Goal: Check status: Check status

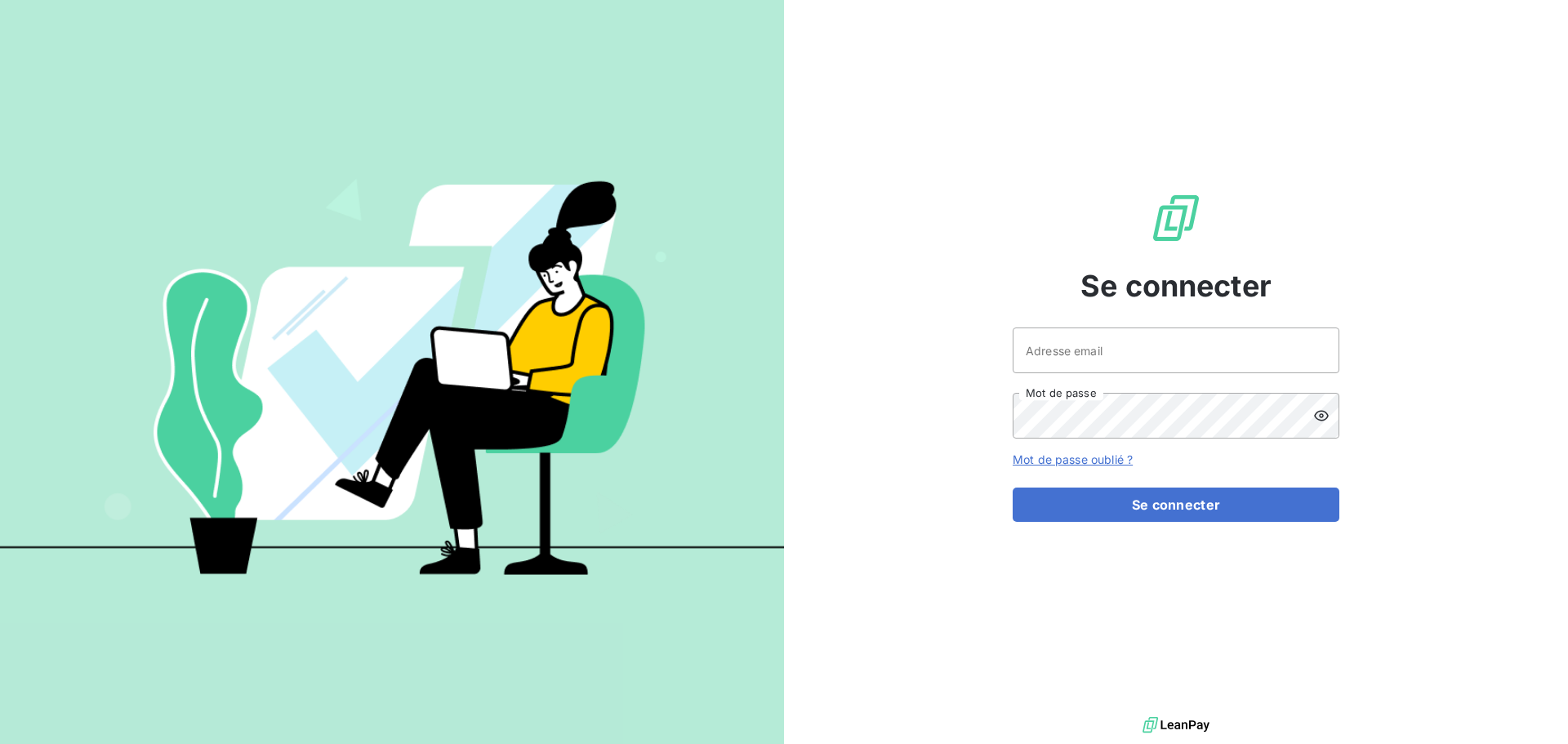
click at [0, 743] on div at bounding box center [0, 744] width 0 height 0
type input "[EMAIL_ADDRESS][DOMAIN_NAME]"
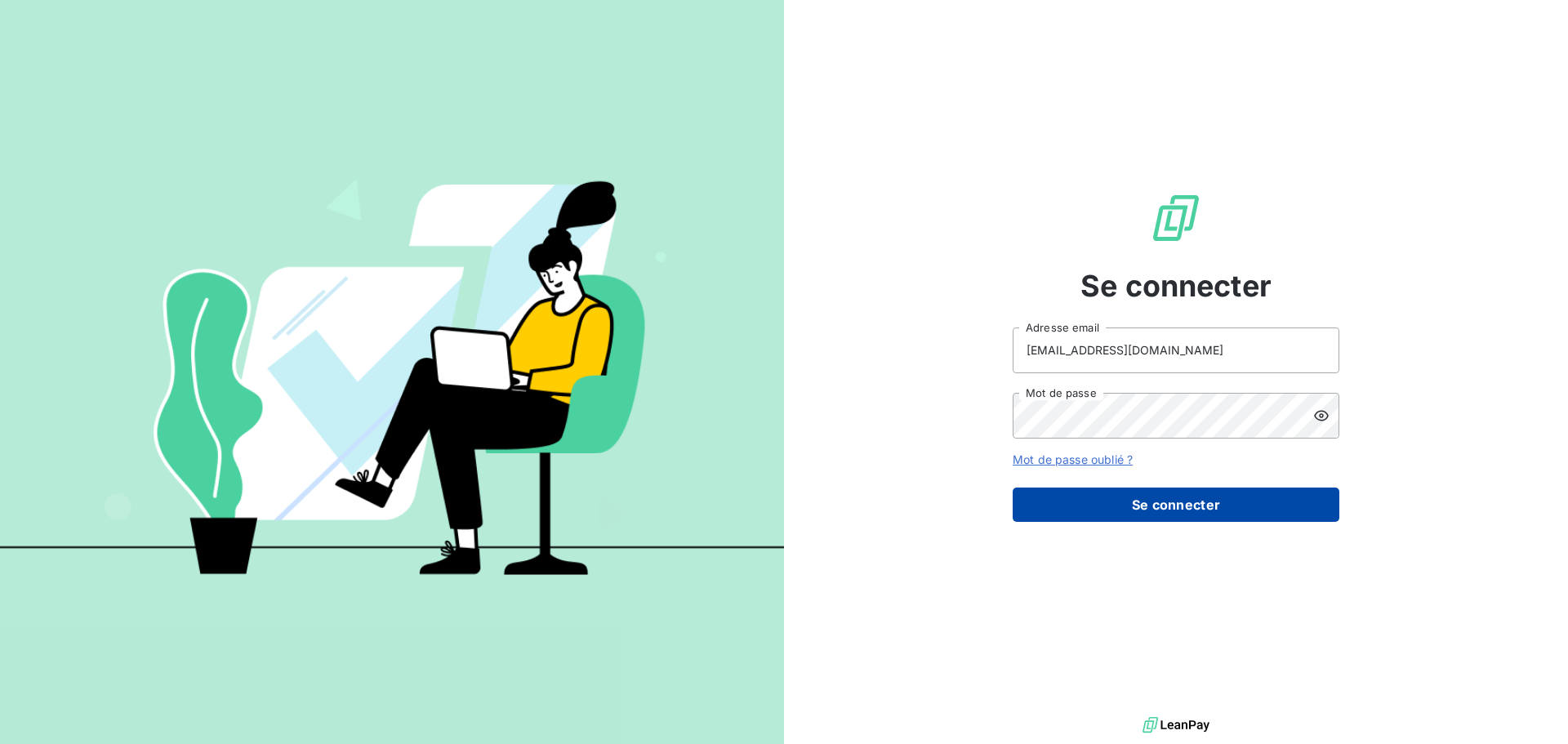
click at [1177, 505] on button "Se connecter" at bounding box center [1176, 504] width 326 height 34
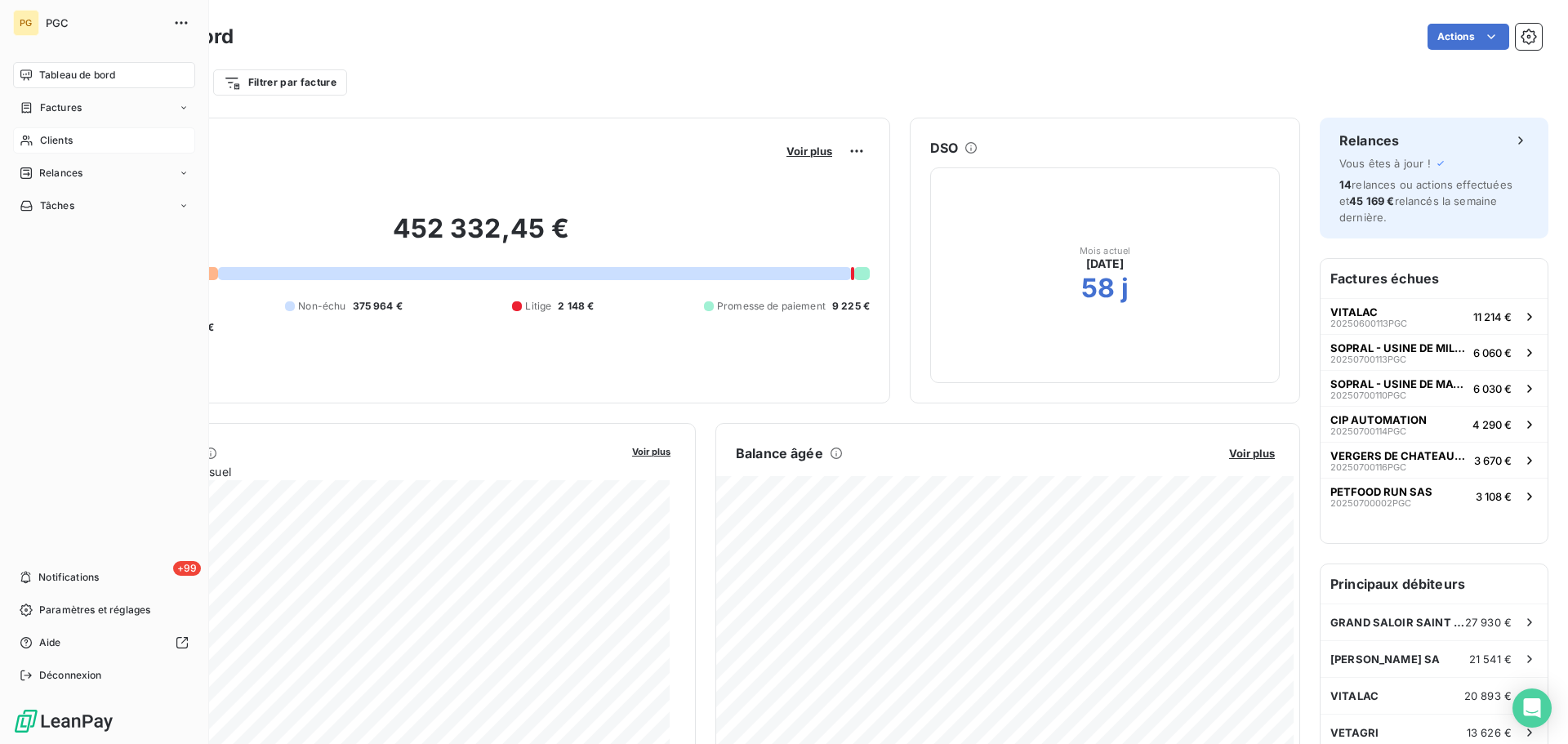
click at [57, 142] on span "Clients" at bounding box center [57, 140] width 33 height 15
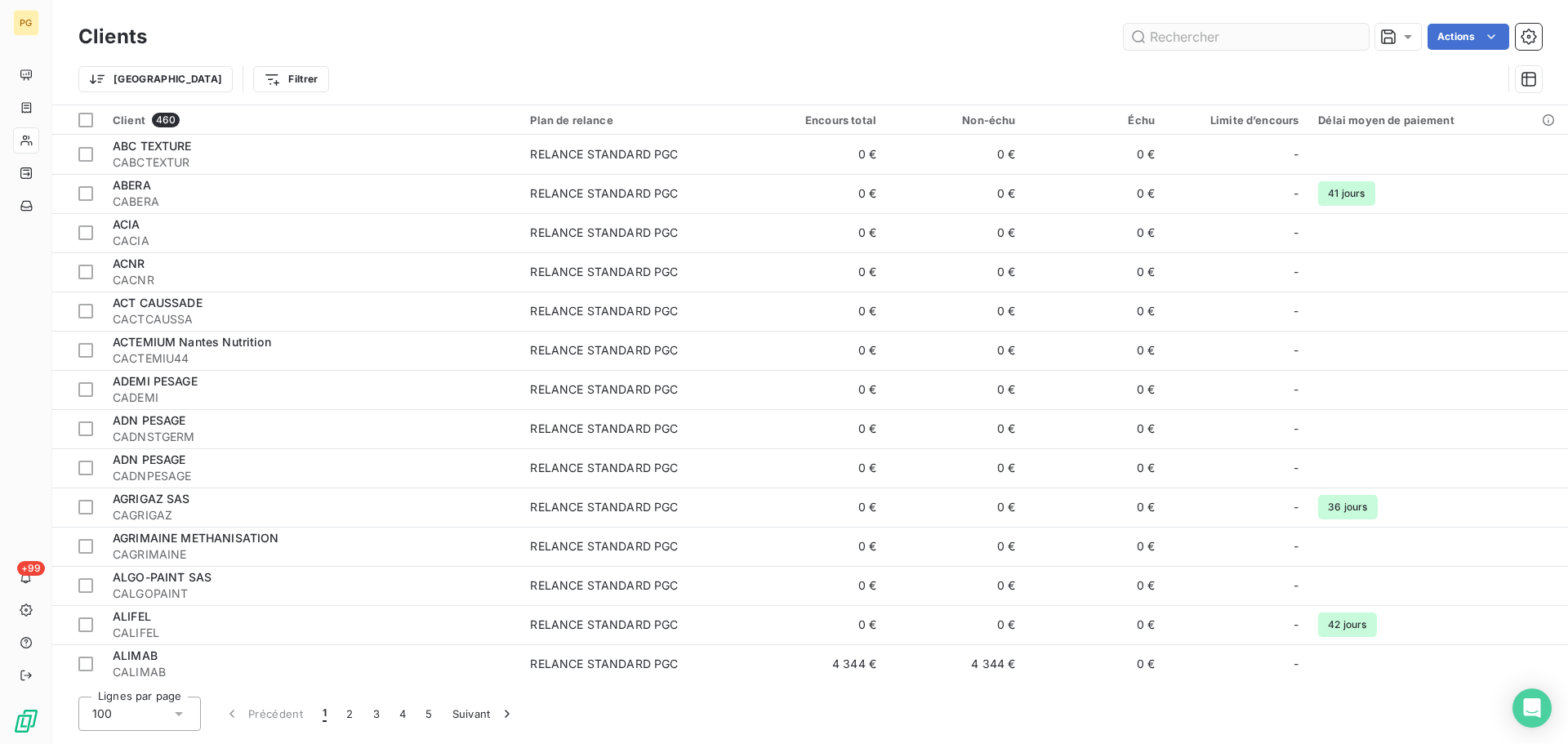
click at [1163, 32] on input "text" at bounding box center [1246, 37] width 245 height 26
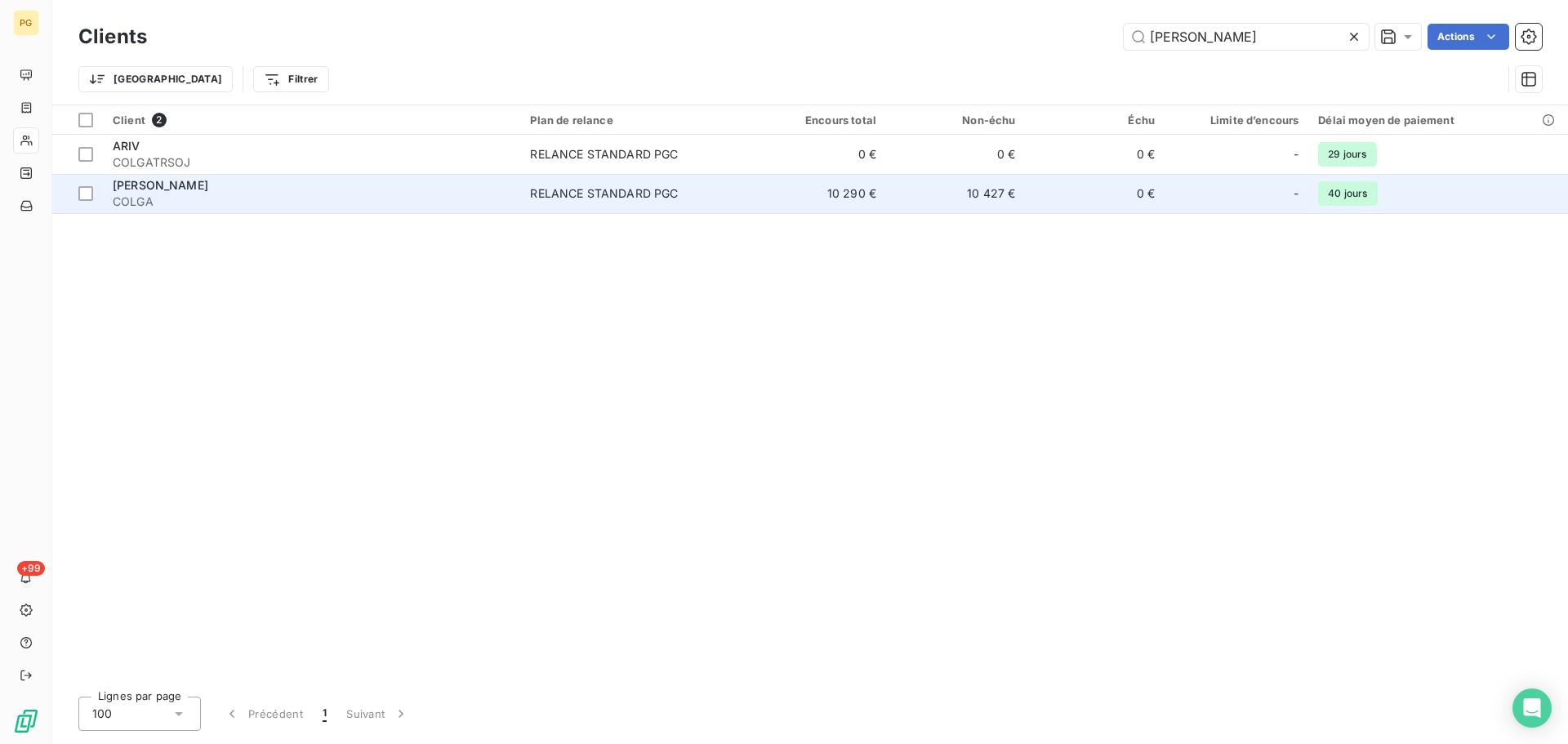
type input "[PERSON_NAME]"
click at [511, 199] on span "COLGA" at bounding box center [312, 201] width 398 height 17
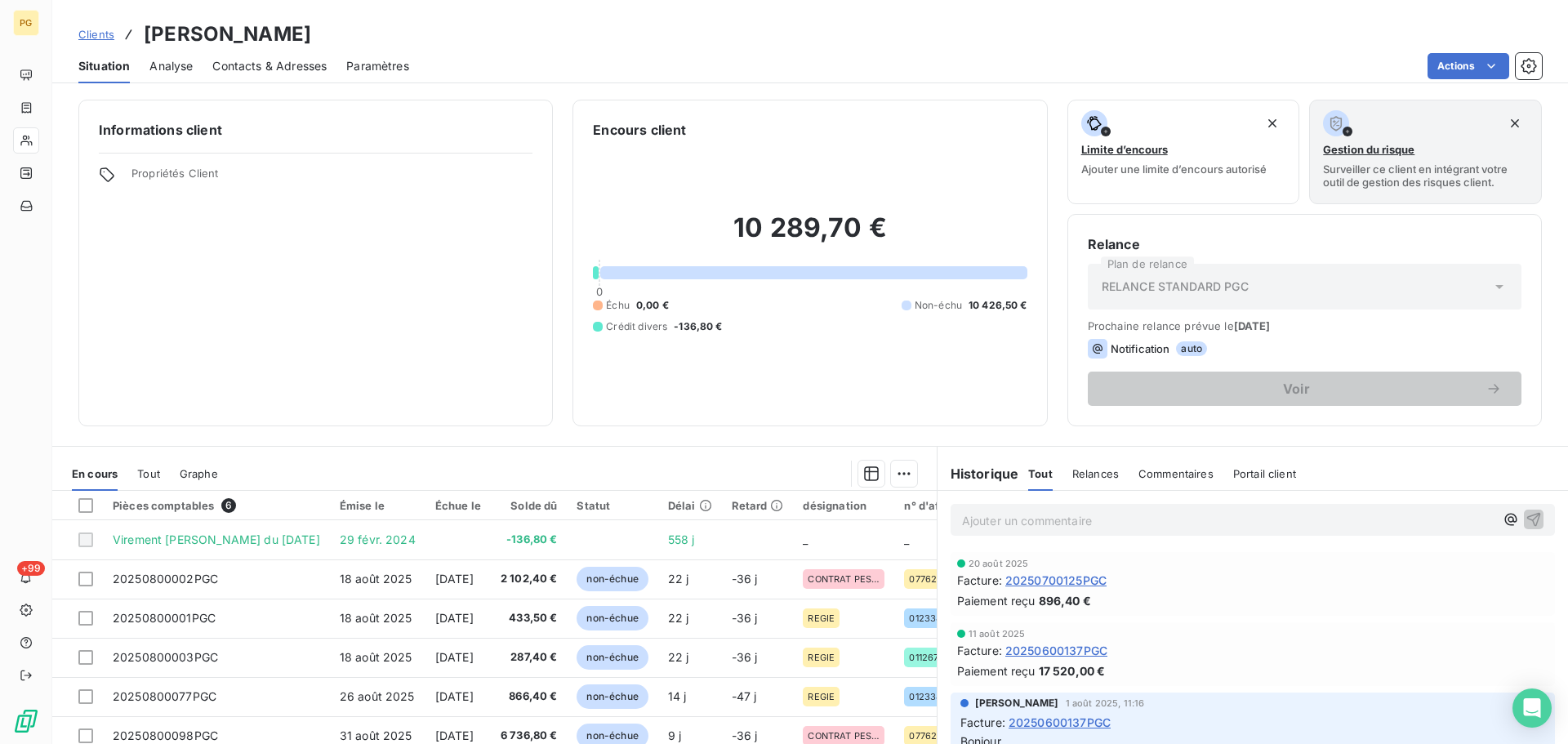
scroll to position [111, 0]
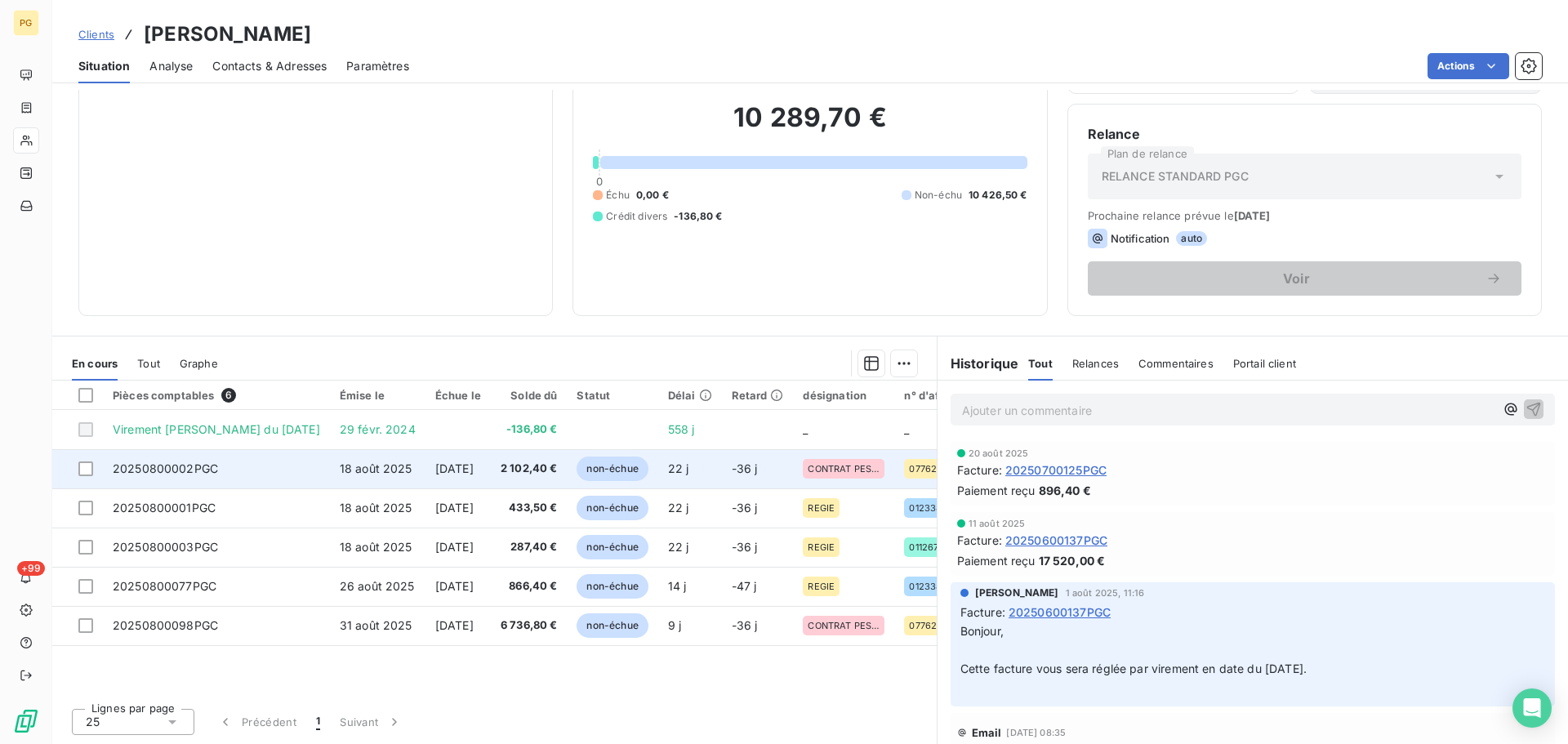
click at [435, 466] on span "[DATE]" at bounding box center [454, 468] width 38 height 14
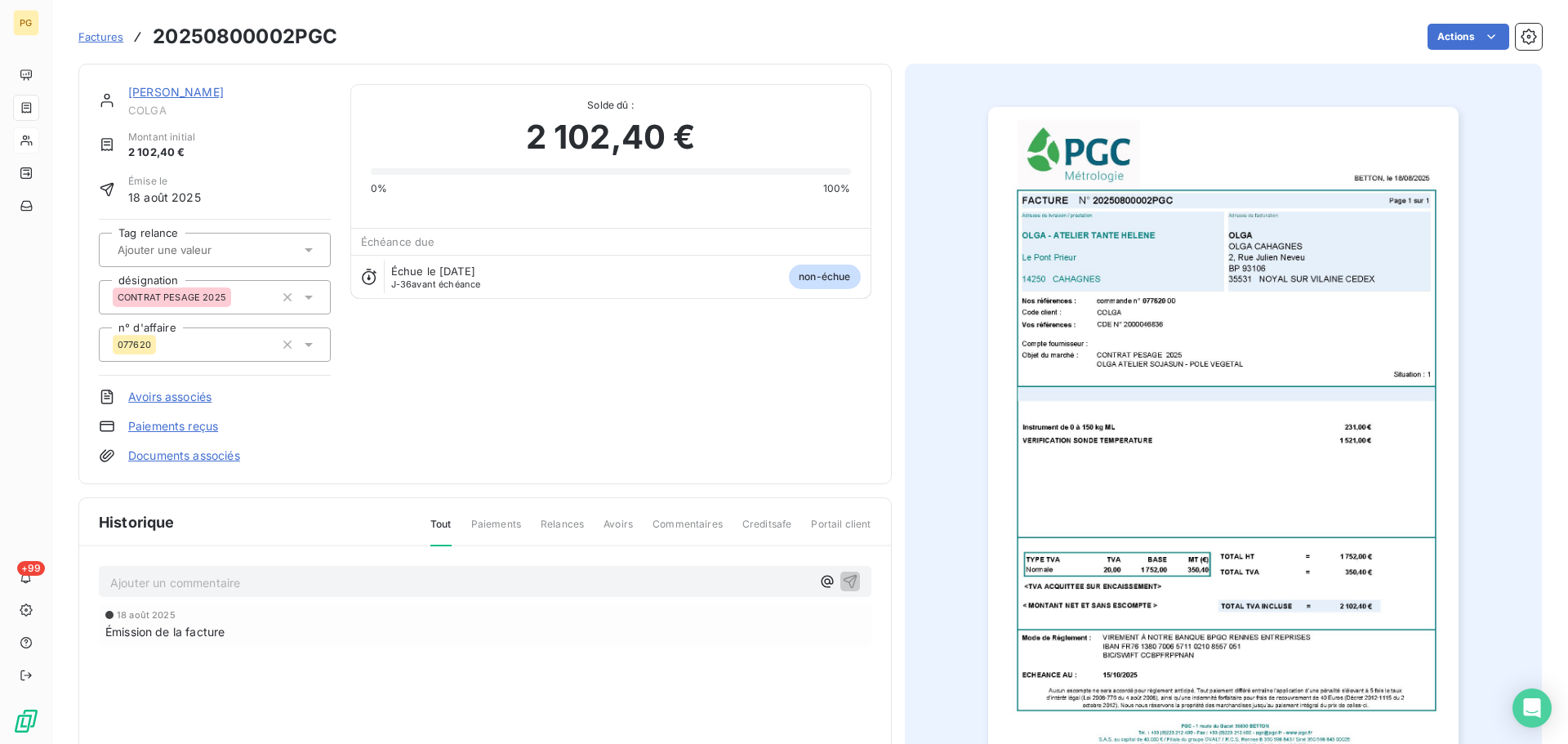
click at [1156, 614] on img "button" at bounding box center [1223, 439] width 471 height 665
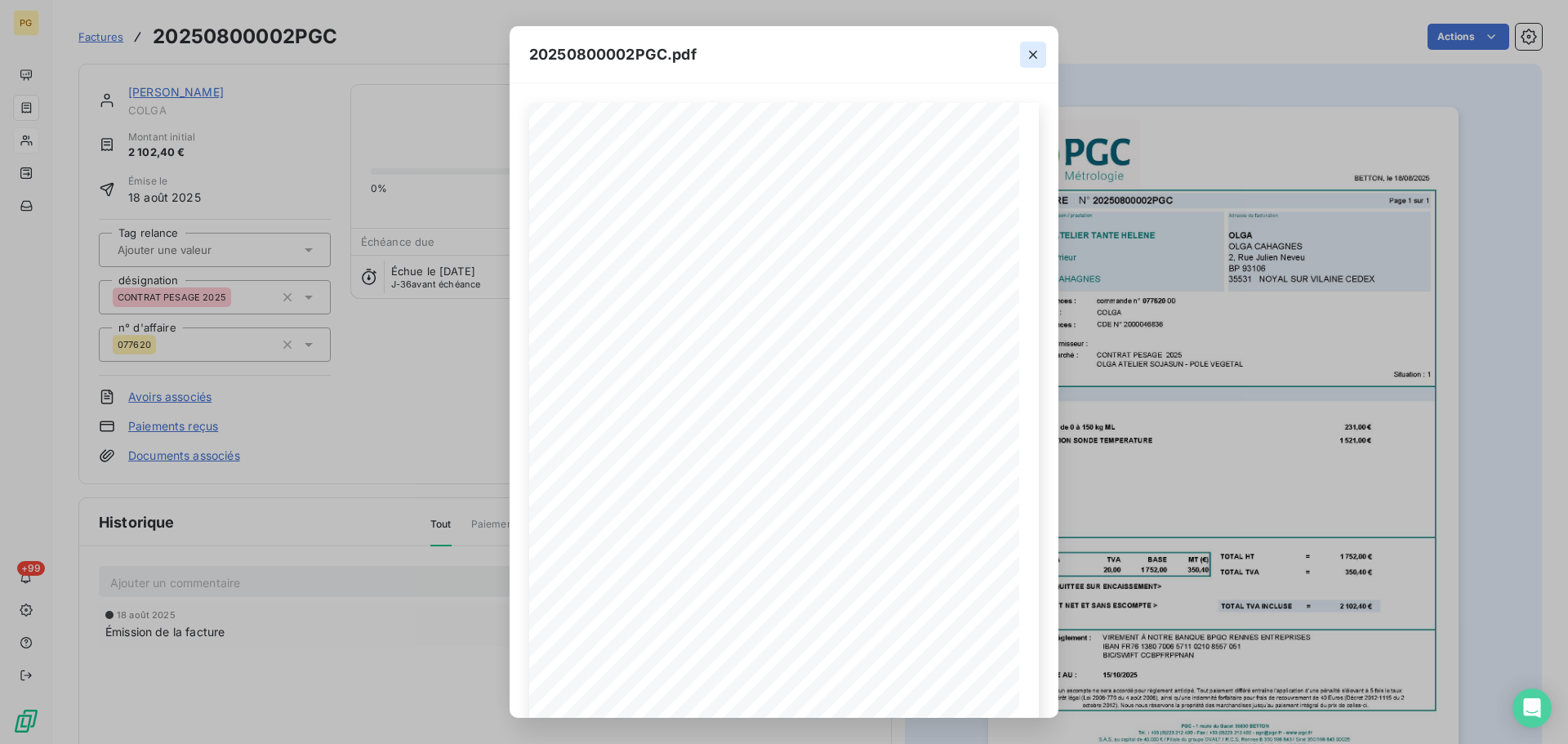
click at [1028, 56] on icon "button" at bounding box center [1033, 54] width 17 height 17
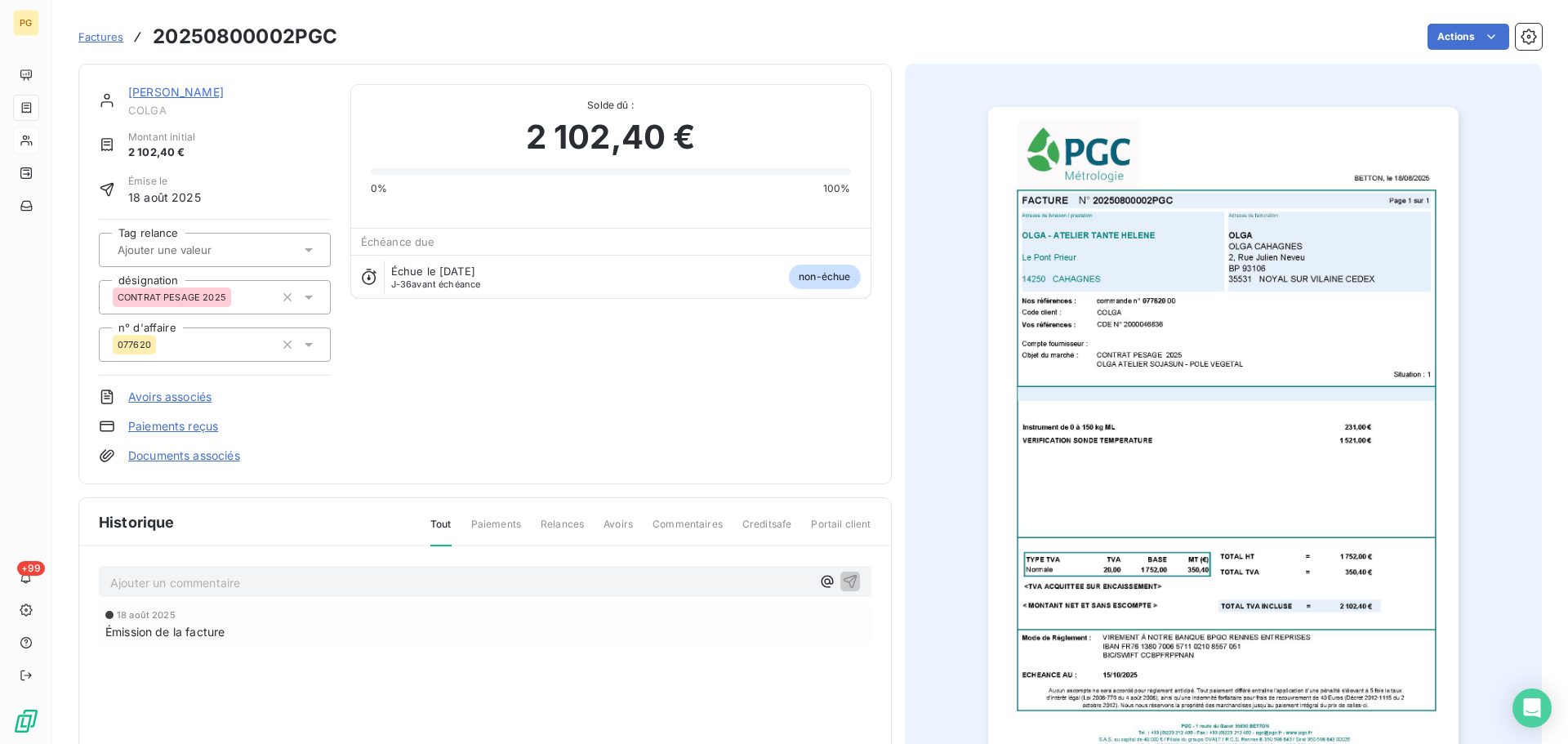
click at [145, 97] on link "[PERSON_NAME]" at bounding box center [176, 92] width 96 height 14
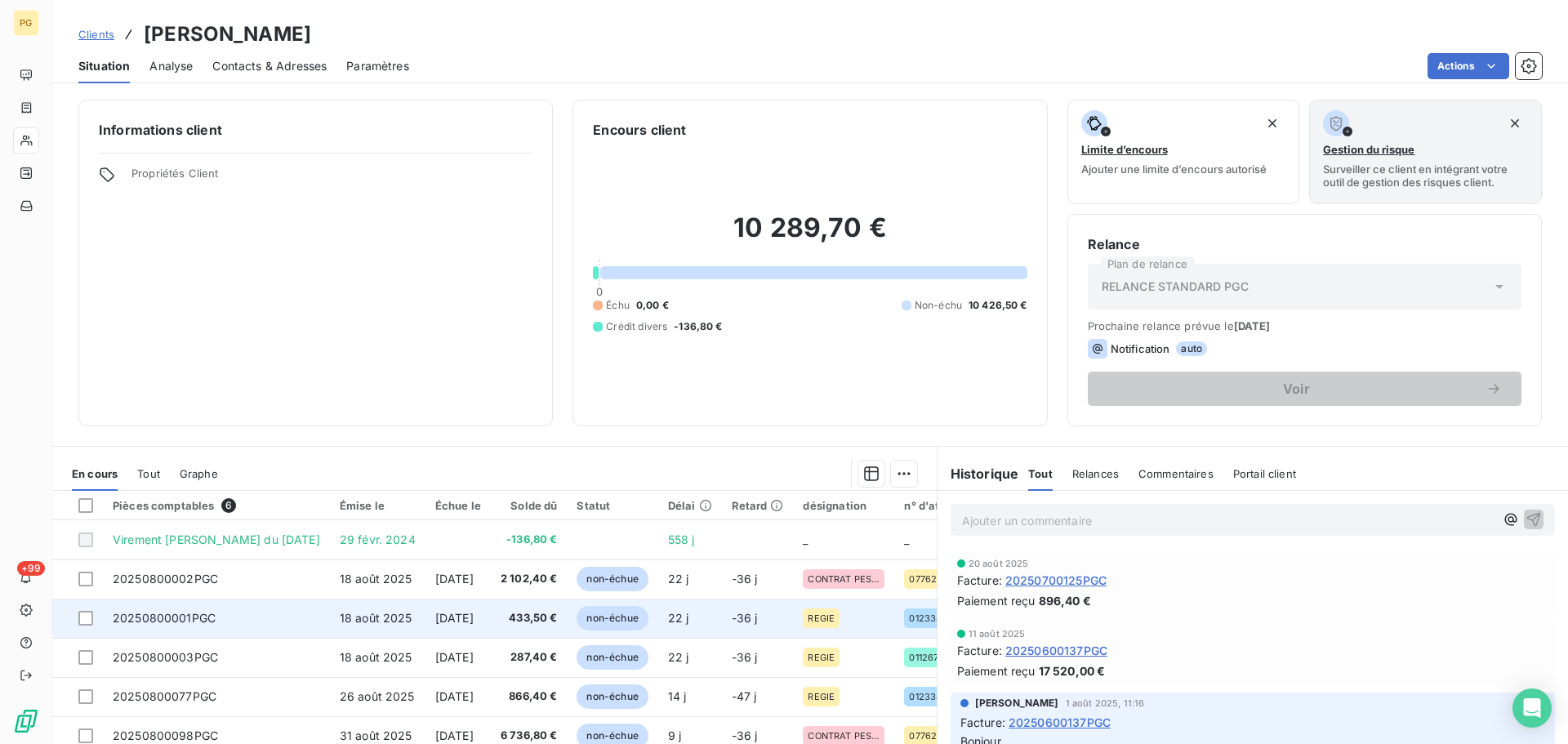
click at [439, 620] on span "[DATE]" at bounding box center [454, 618] width 38 height 14
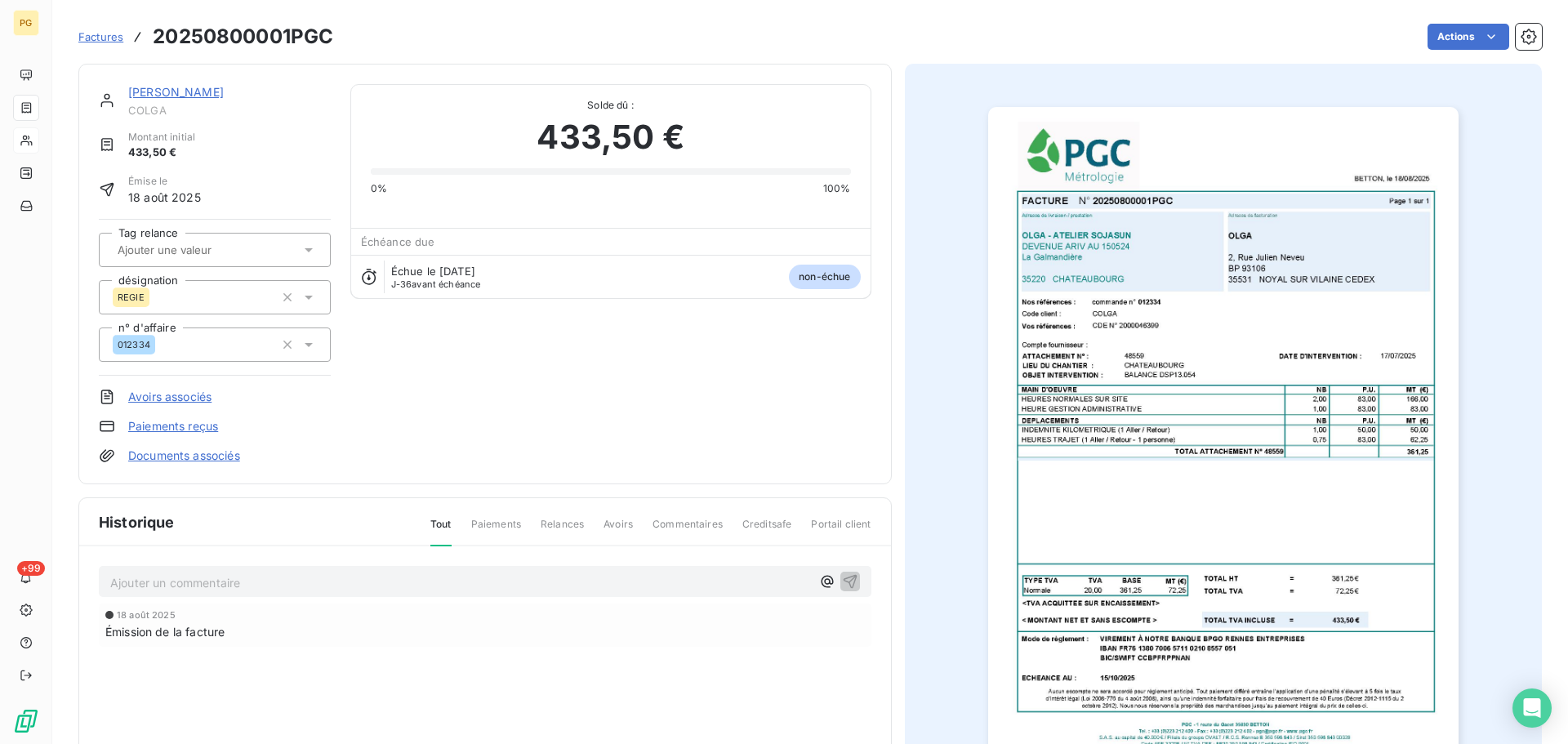
click at [1283, 534] on img "button" at bounding box center [1223, 439] width 471 height 665
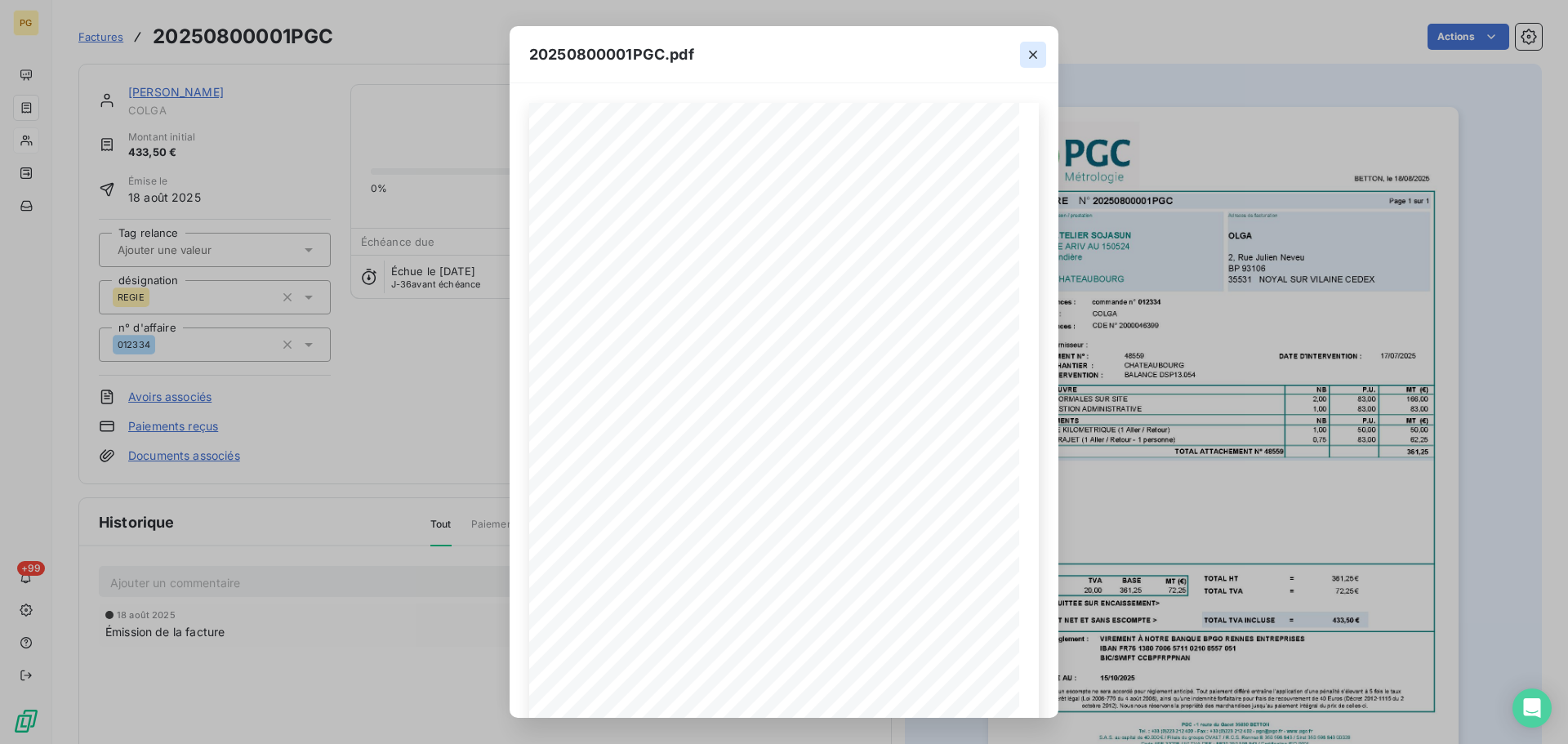
click at [1034, 56] on icon "button" at bounding box center [1033, 54] width 8 height 8
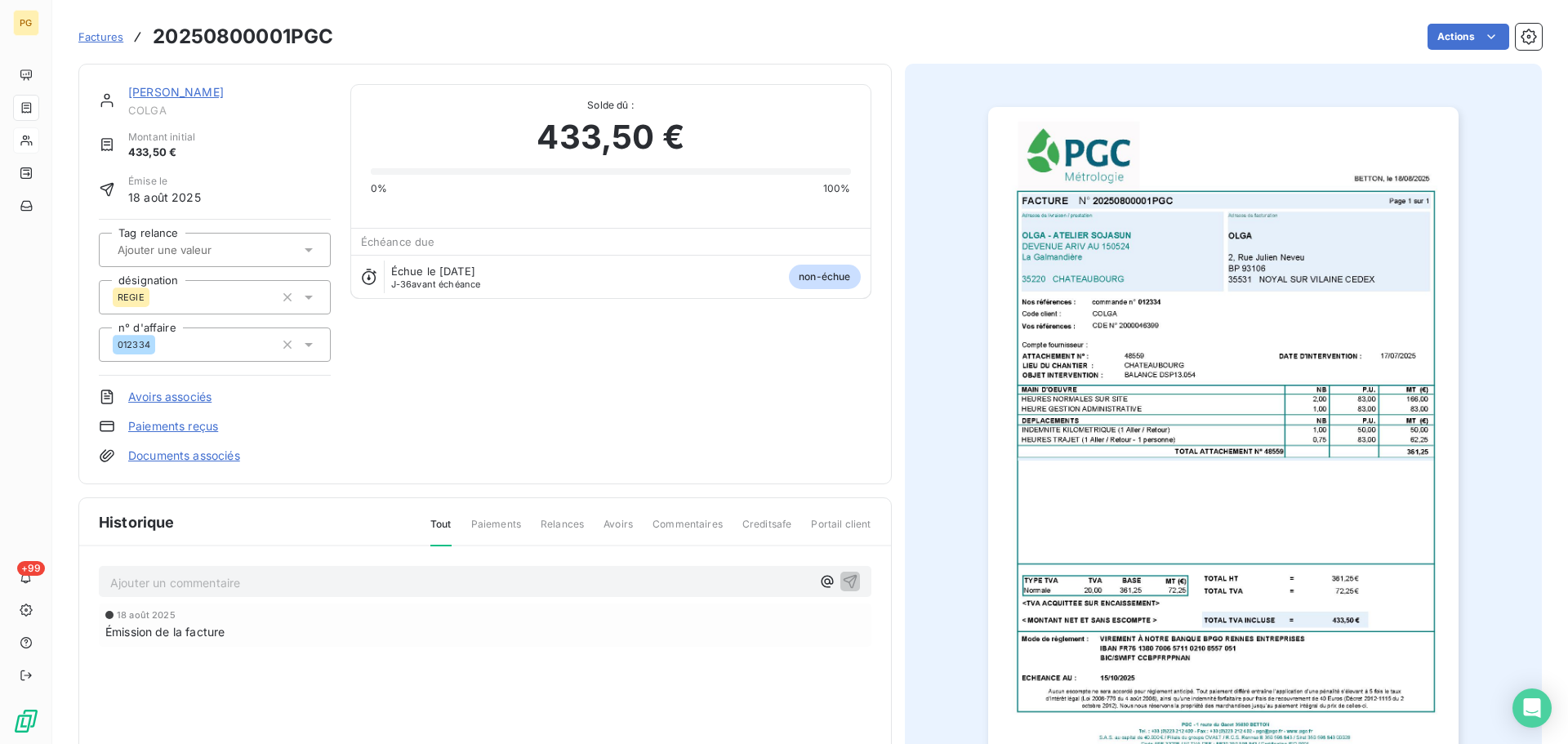
click at [139, 92] on link "[PERSON_NAME]" at bounding box center [176, 92] width 96 height 14
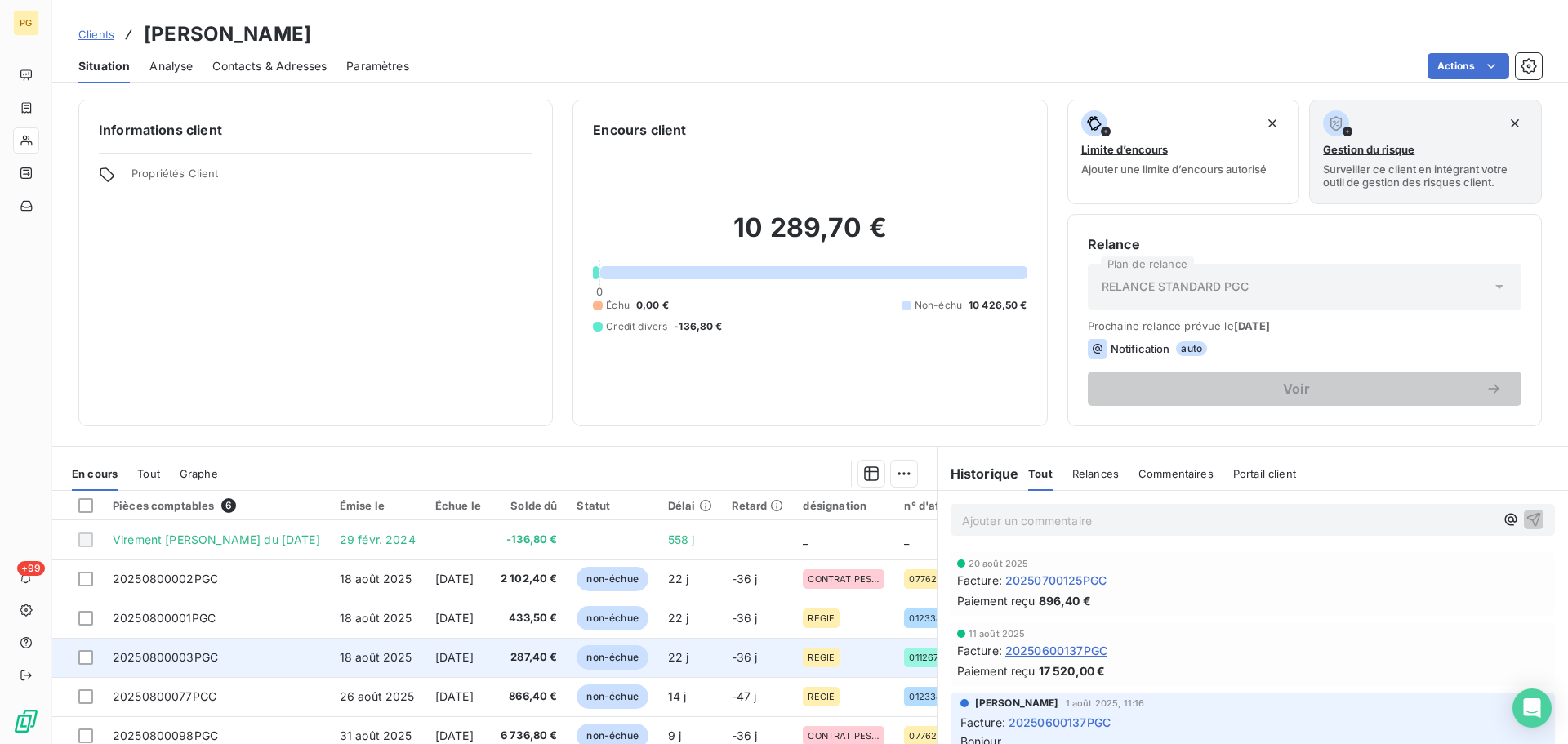
click at [215, 662] on span "20250800003PGC" at bounding box center [165, 657] width 105 height 14
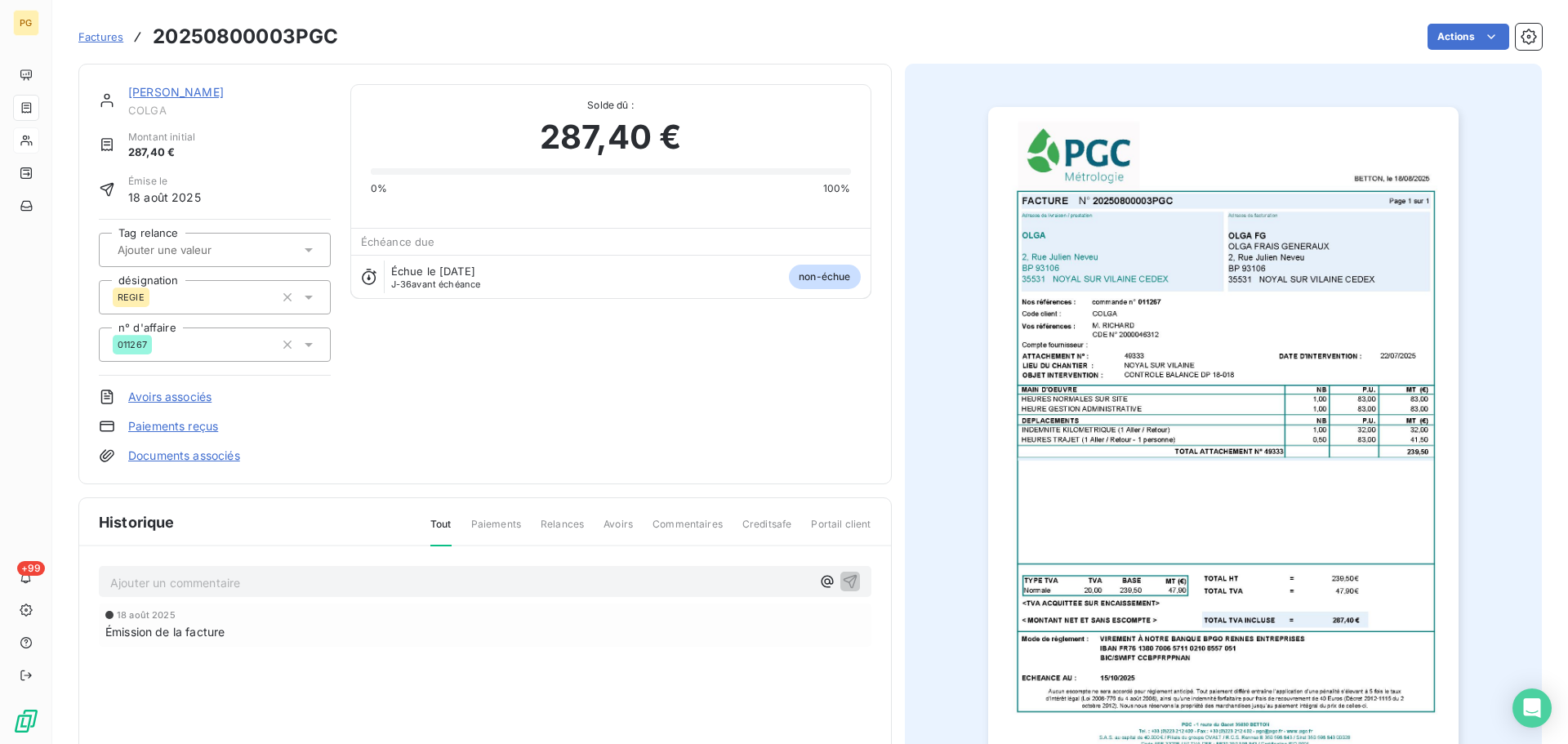
click at [143, 87] on link "[PERSON_NAME]" at bounding box center [176, 92] width 96 height 14
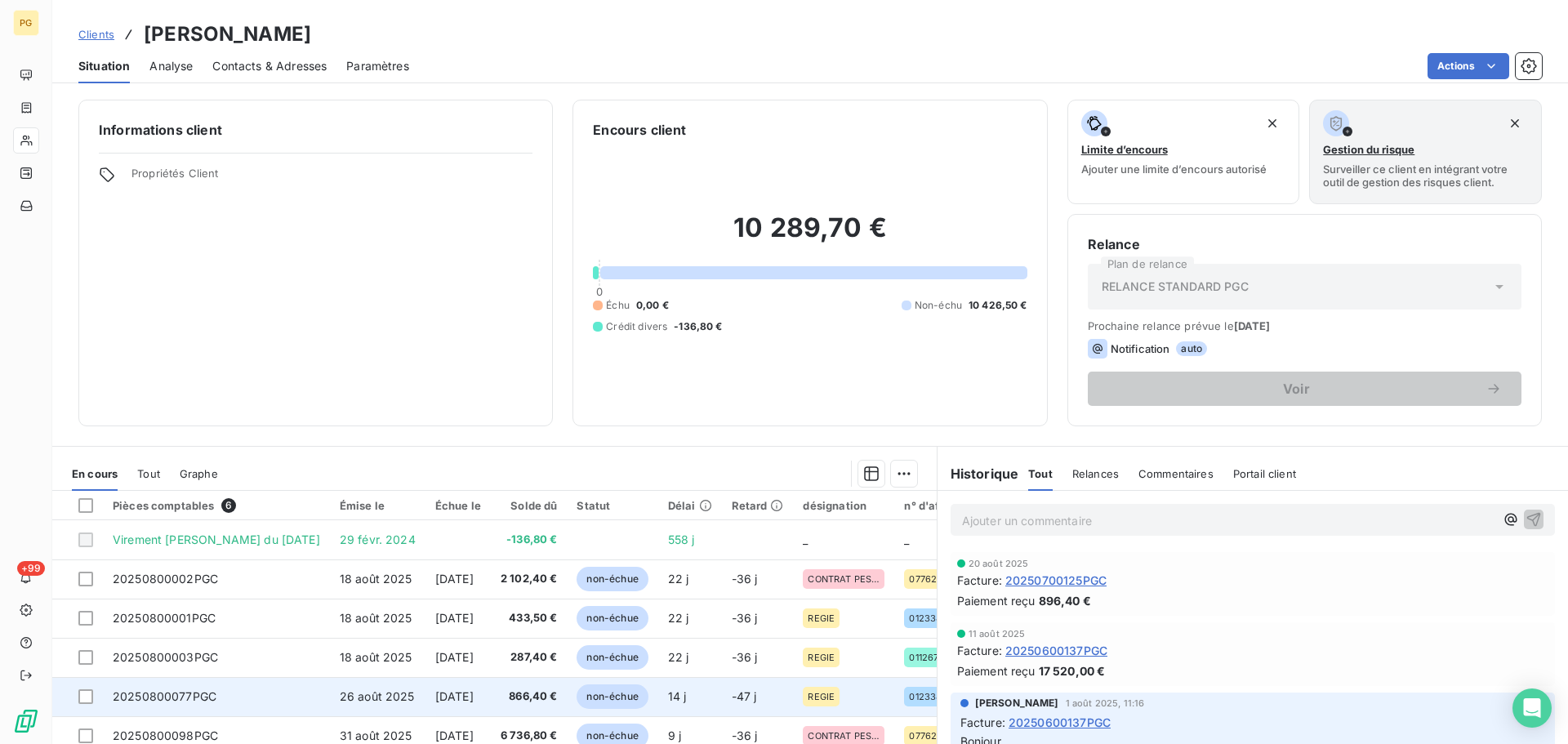
click at [435, 693] on span "[DATE]" at bounding box center [454, 696] width 38 height 14
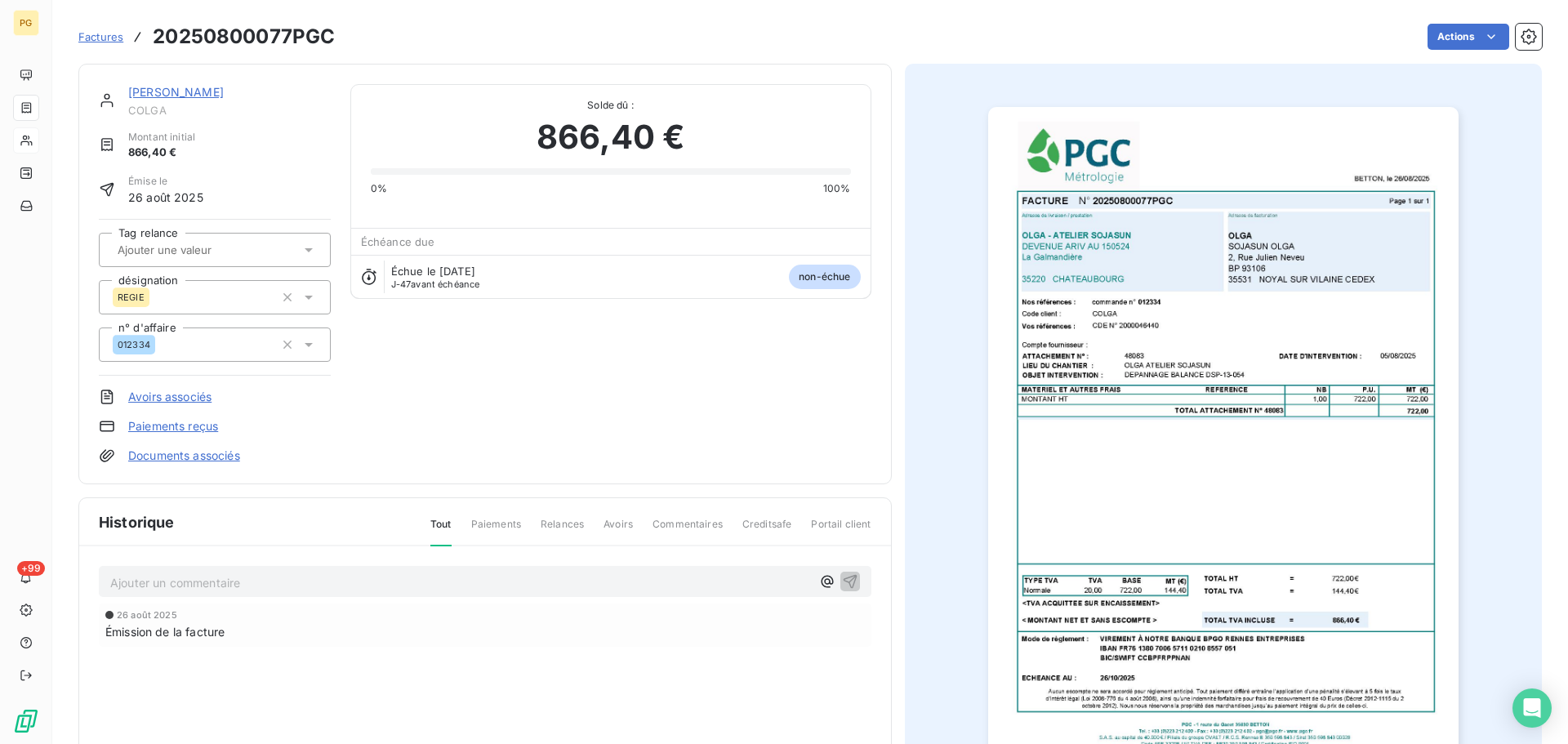
click at [141, 97] on link "[PERSON_NAME]" at bounding box center [176, 92] width 96 height 14
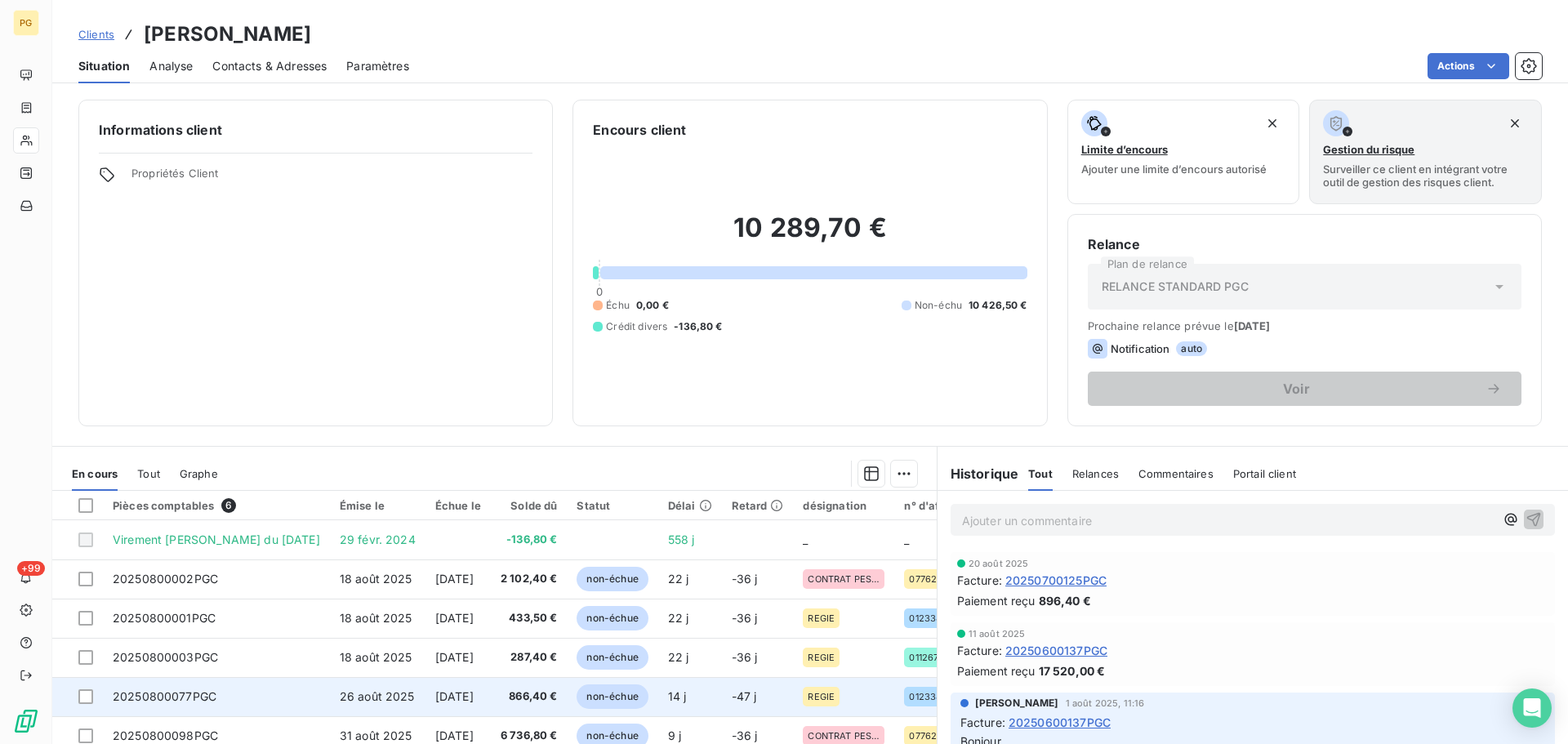
click at [566, 700] on td "non-échue" at bounding box center [612, 696] width 90 height 39
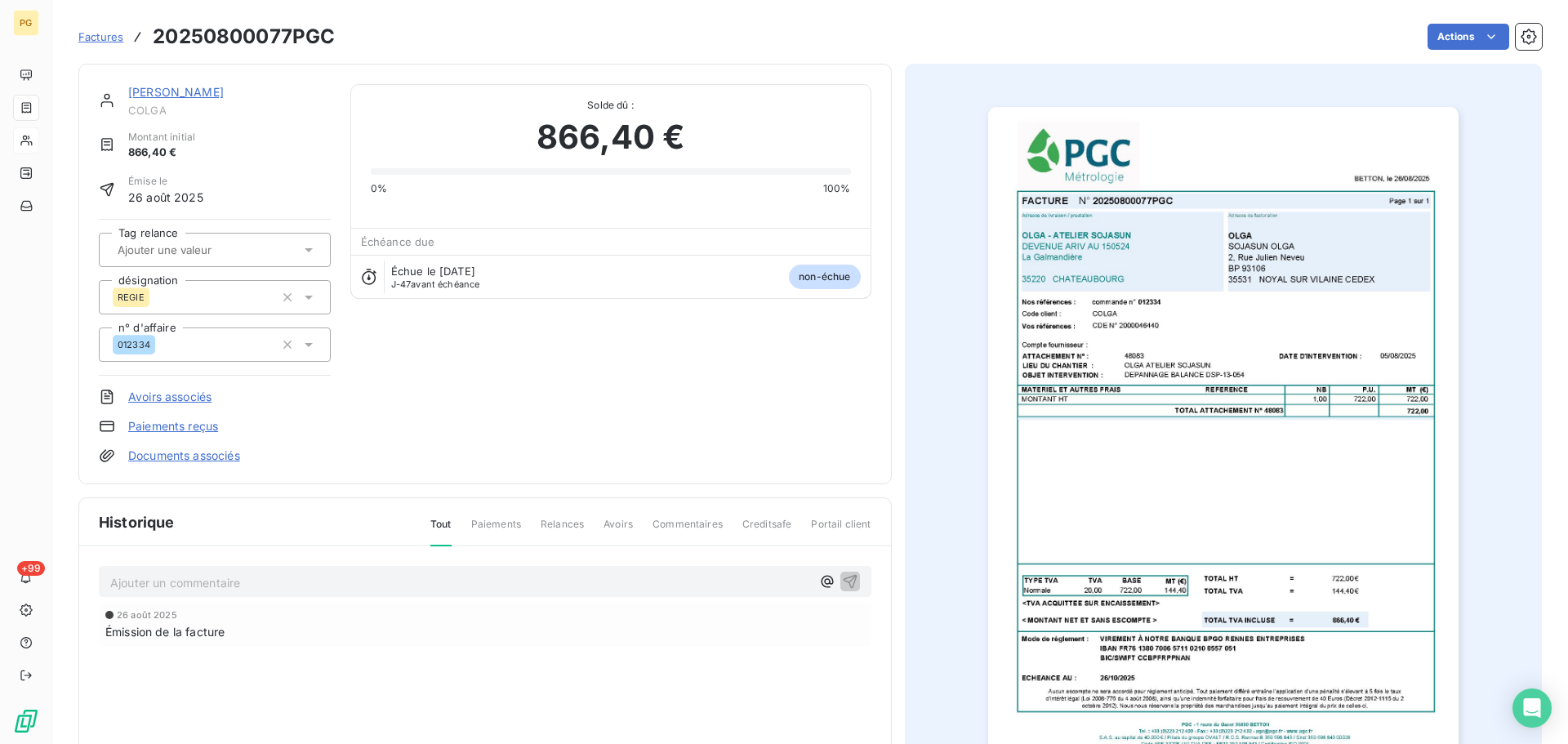
click at [1195, 368] on img "button" at bounding box center [1223, 439] width 471 height 665
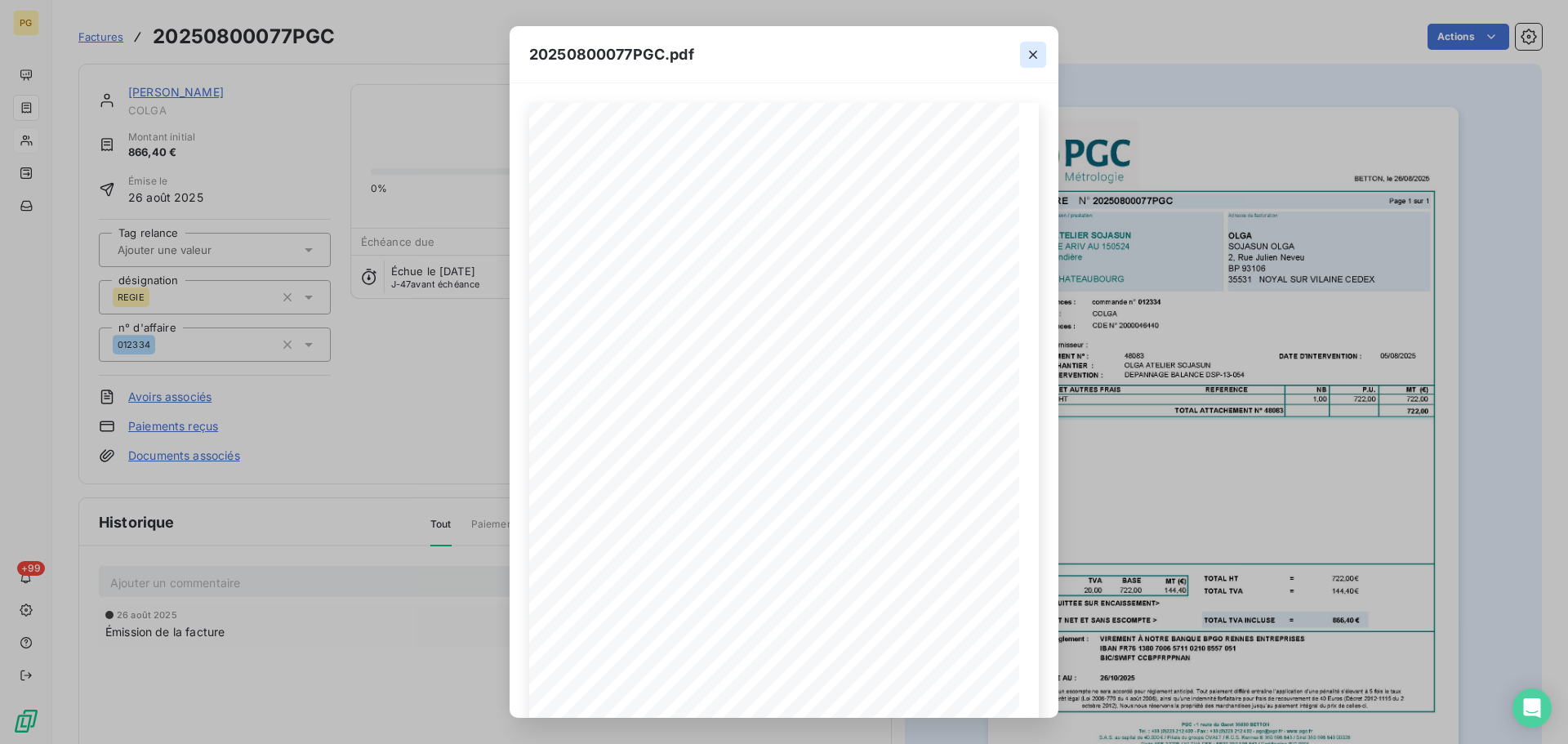
click at [1034, 54] on icon "button" at bounding box center [1033, 54] width 8 height 8
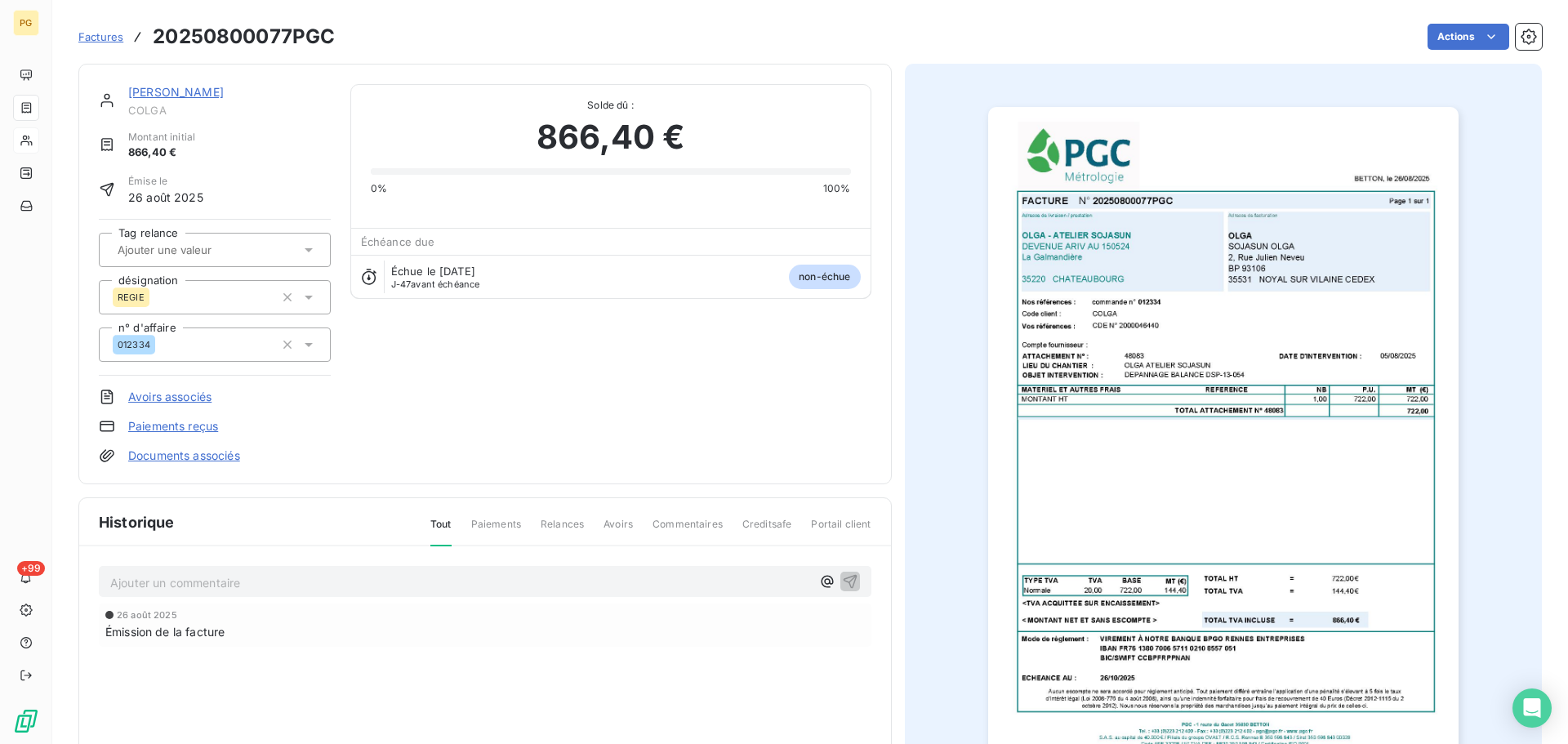
click at [144, 95] on link "[PERSON_NAME]" at bounding box center [176, 92] width 96 height 14
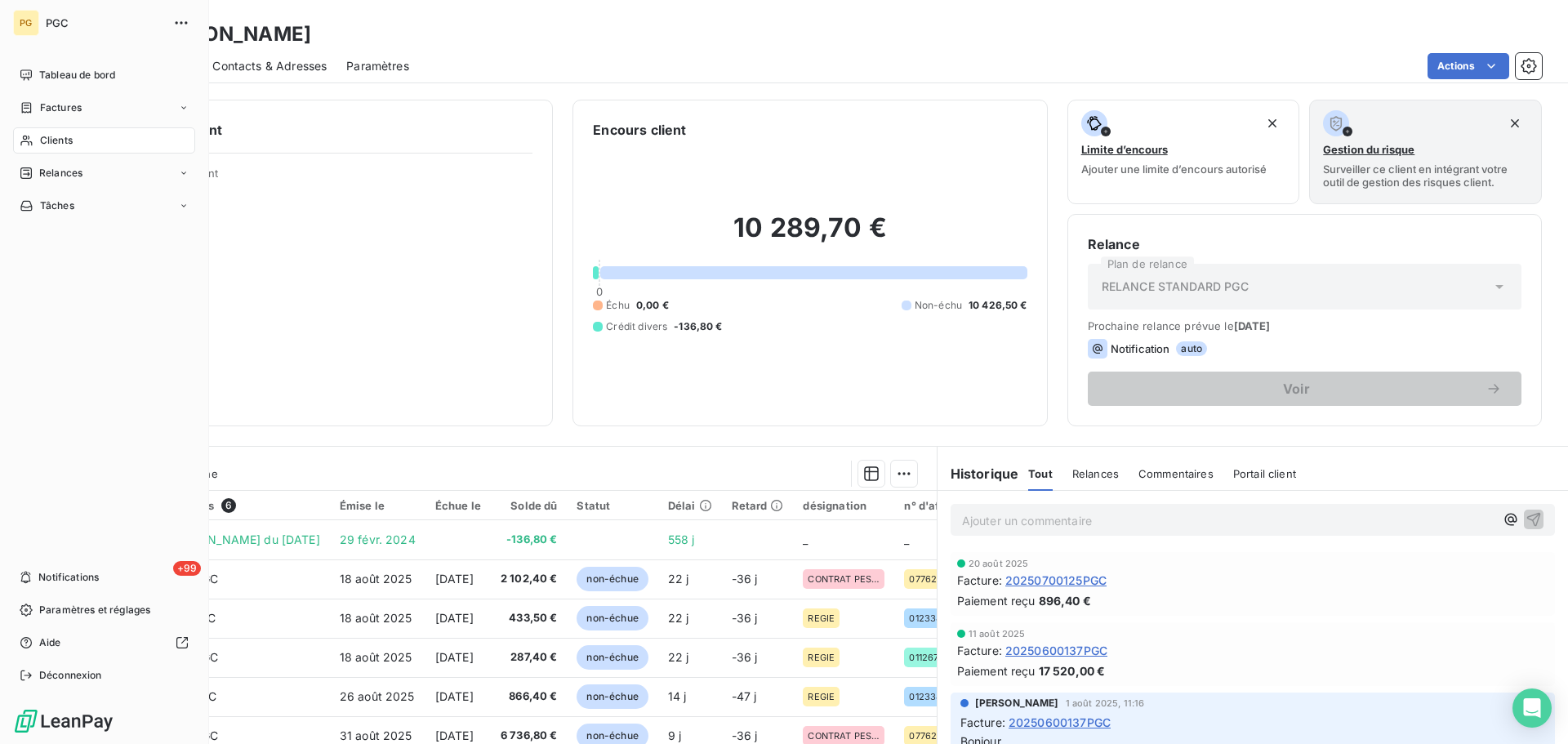
click at [56, 142] on span "Clients" at bounding box center [57, 140] width 33 height 15
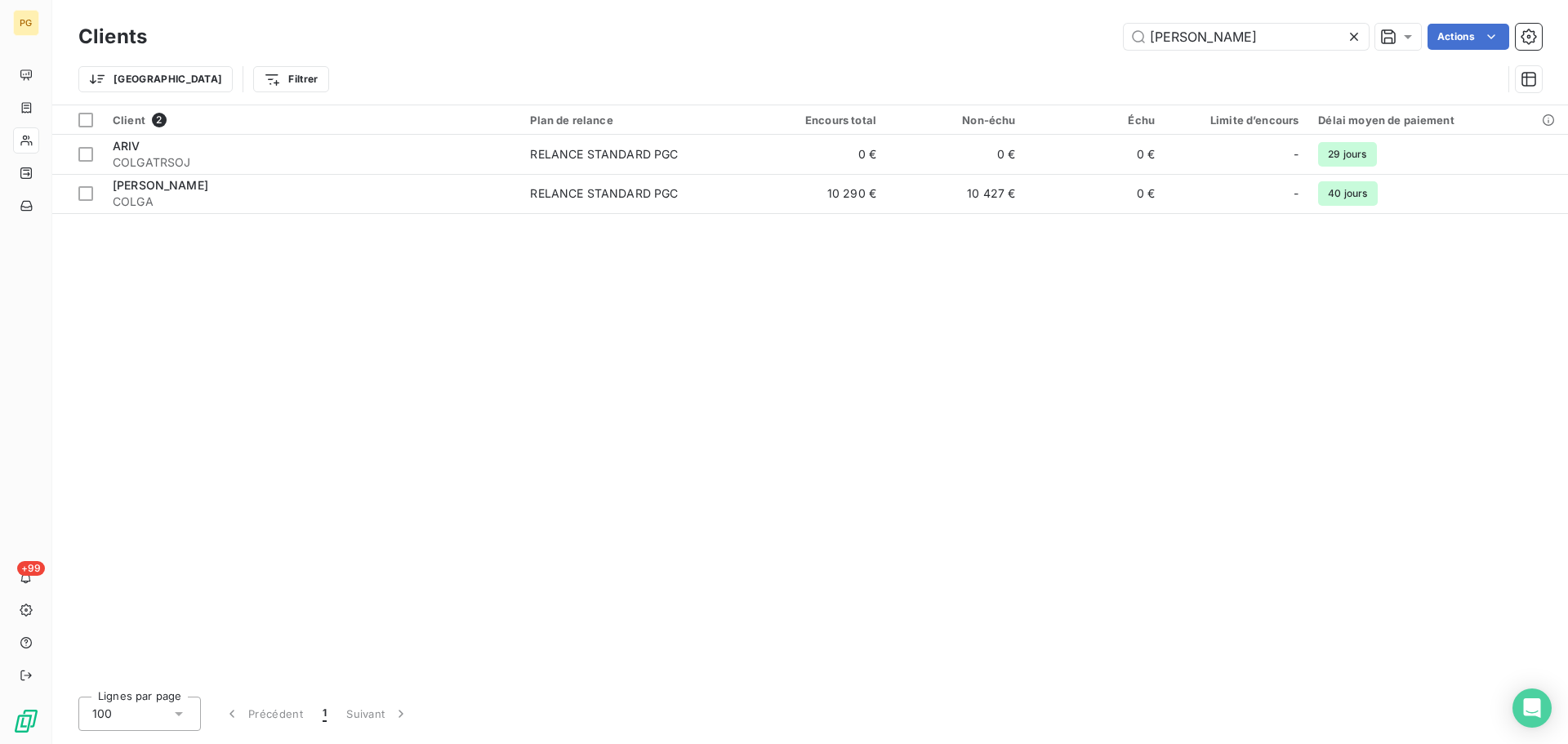
click at [1350, 37] on icon at bounding box center [1354, 37] width 17 height 17
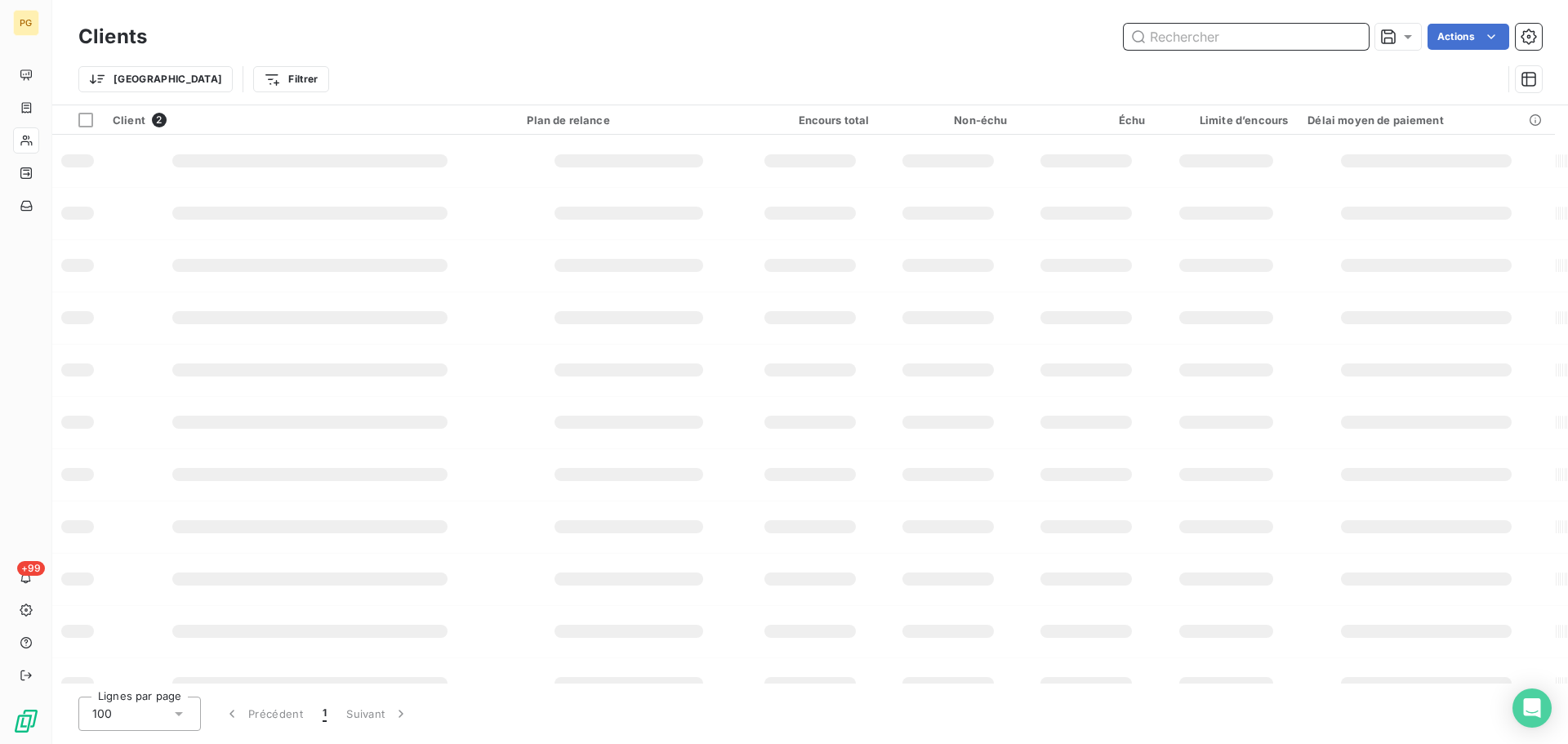
click at [1229, 35] on input "text" at bounding box center [1246, 37] width 245 height 26
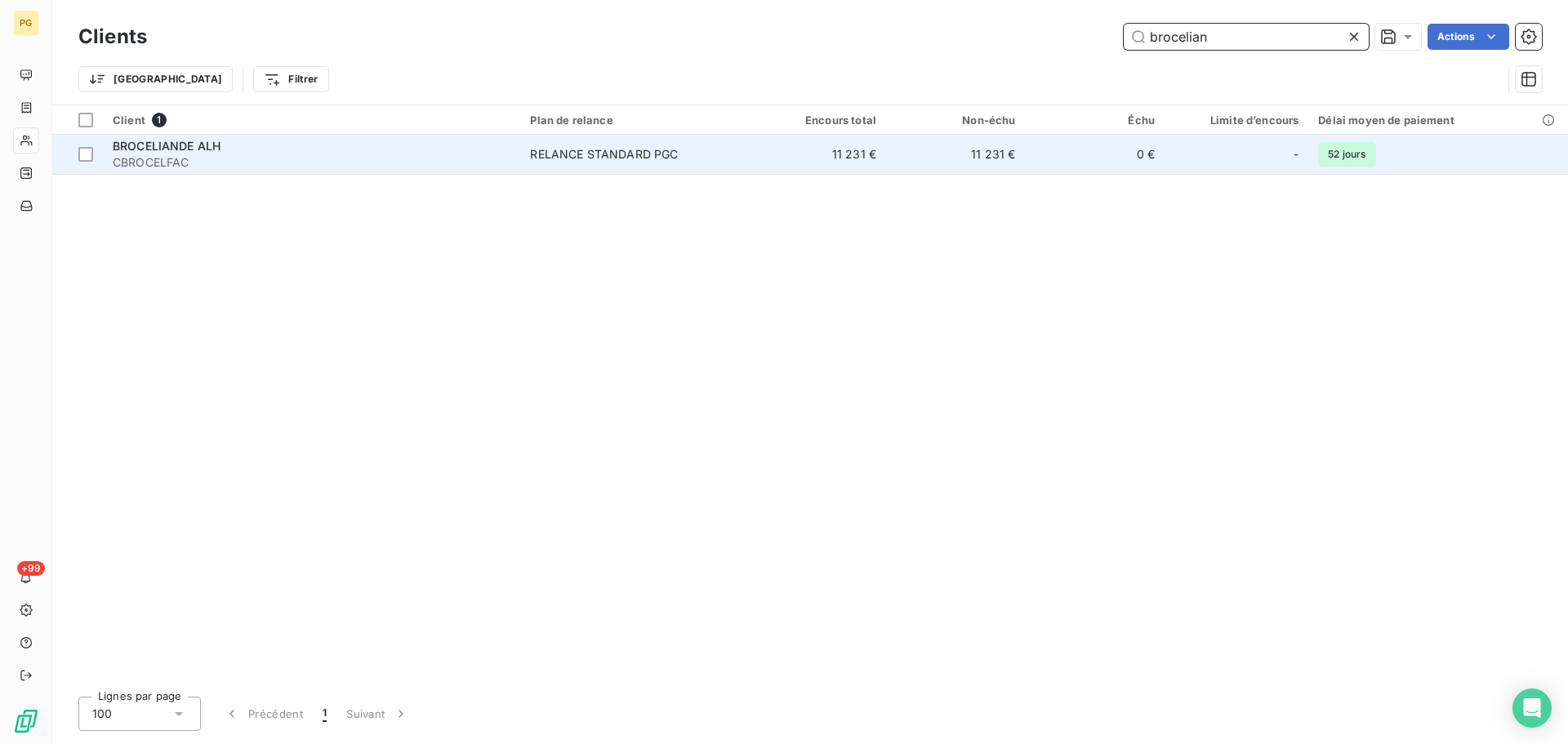
type input "brocelian"
click at [213, 151] on span "BROCELIANDE ALH" at bounding box center [167, 146] width 108 height 14
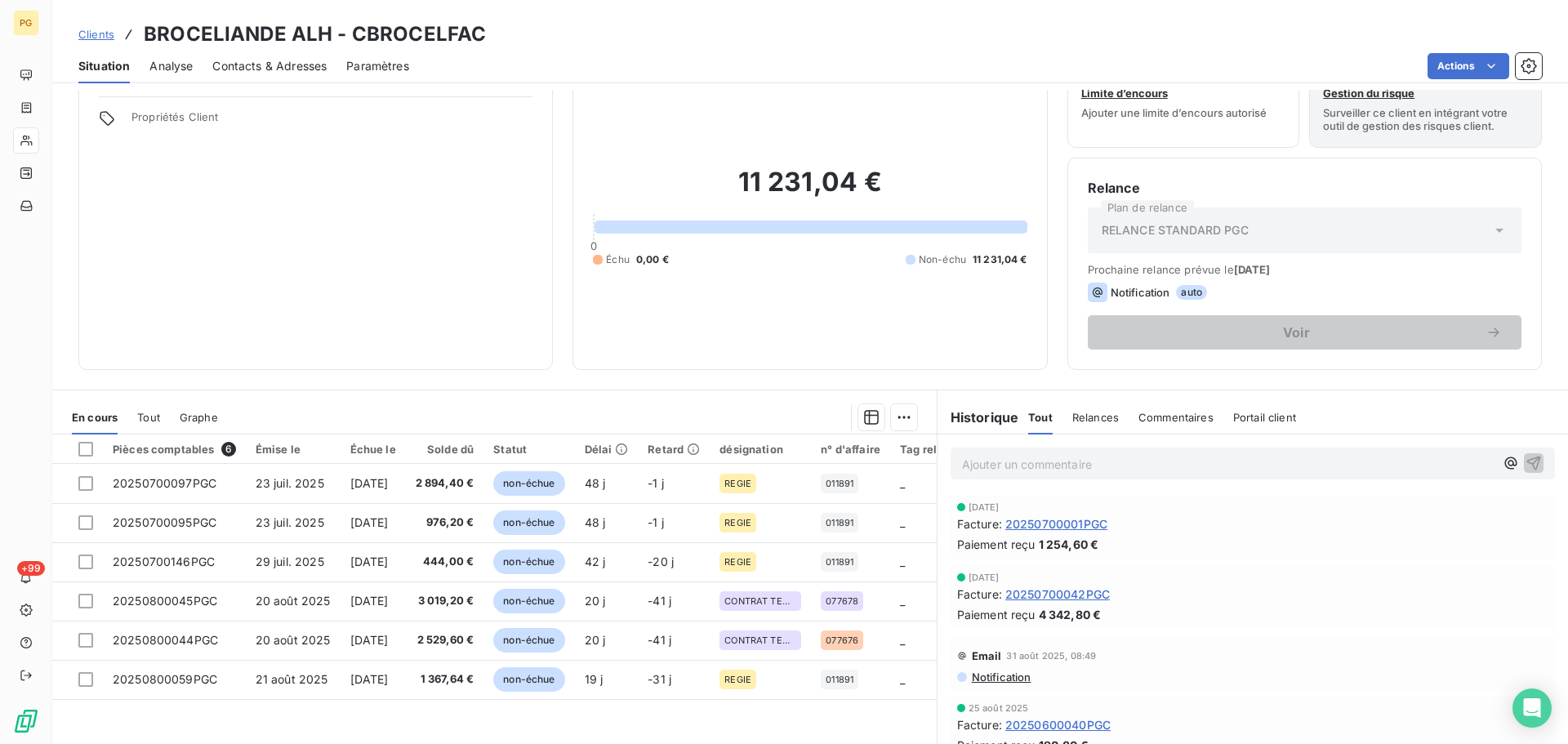
scroll to position [82, 0]
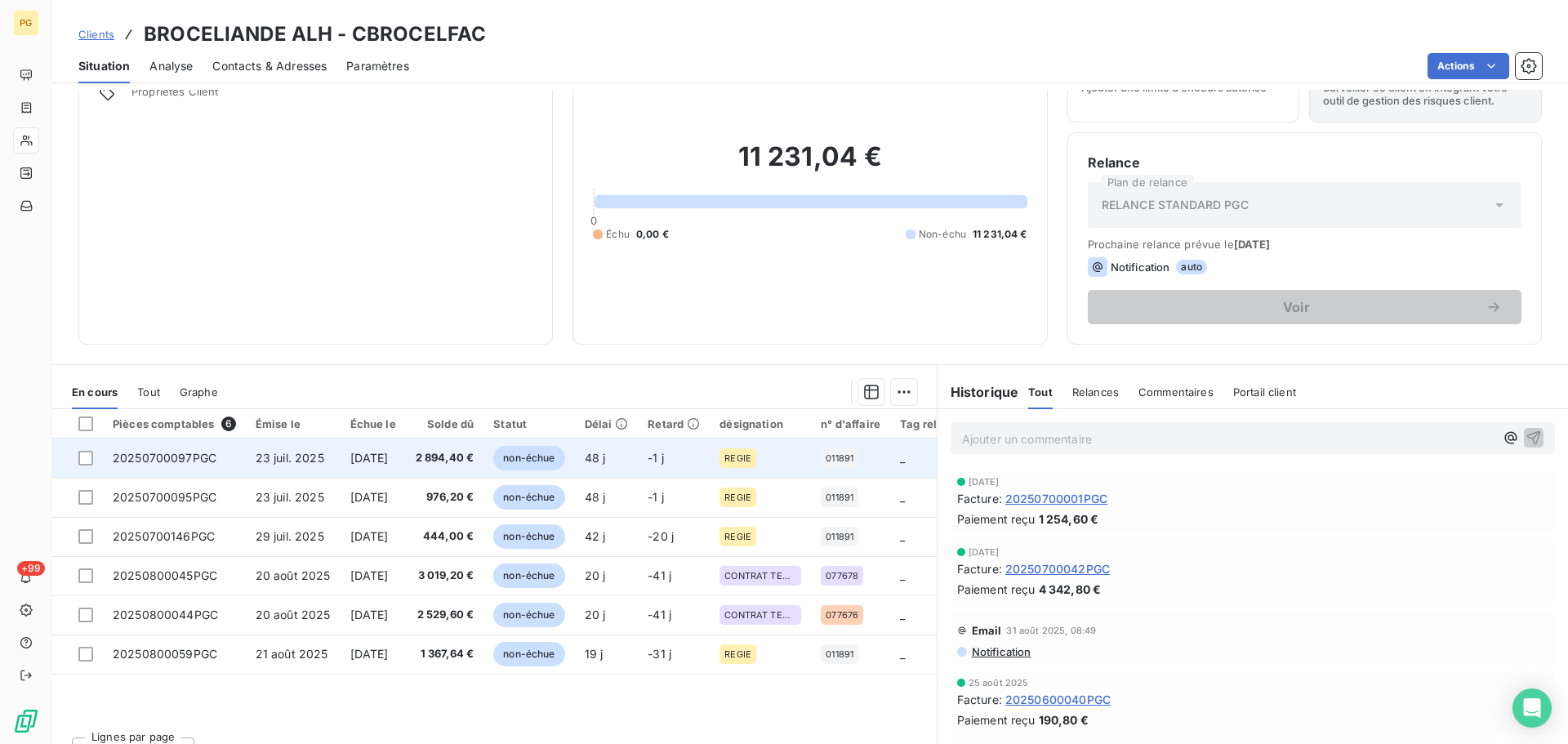
click at [451, 447] on td "2 894,40 €" at bounding box center [445, 458] width 78 height 39
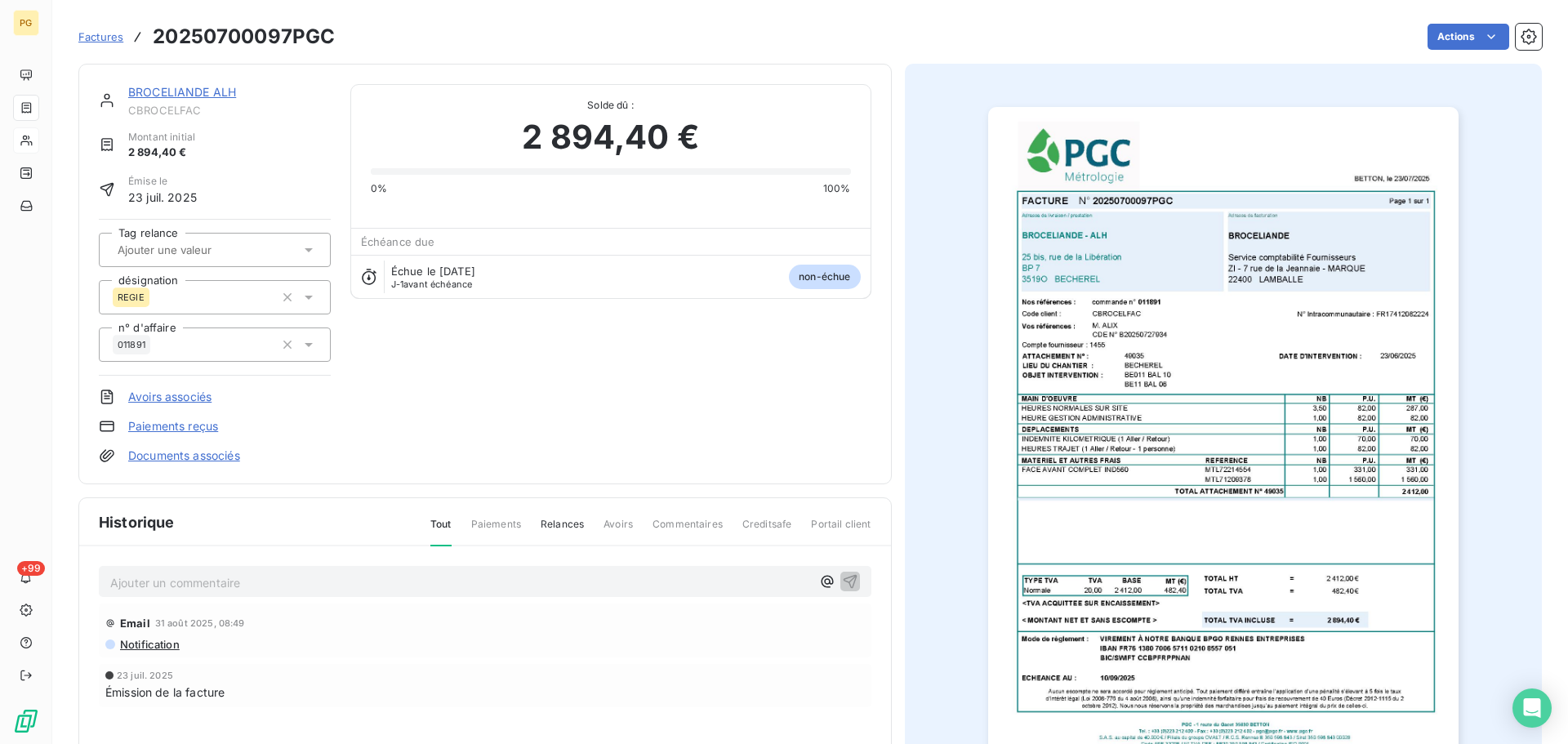
click at [151, 96] on link "BROCELIANDE ALH" at bounding box center [182, 92] width 108 height 14
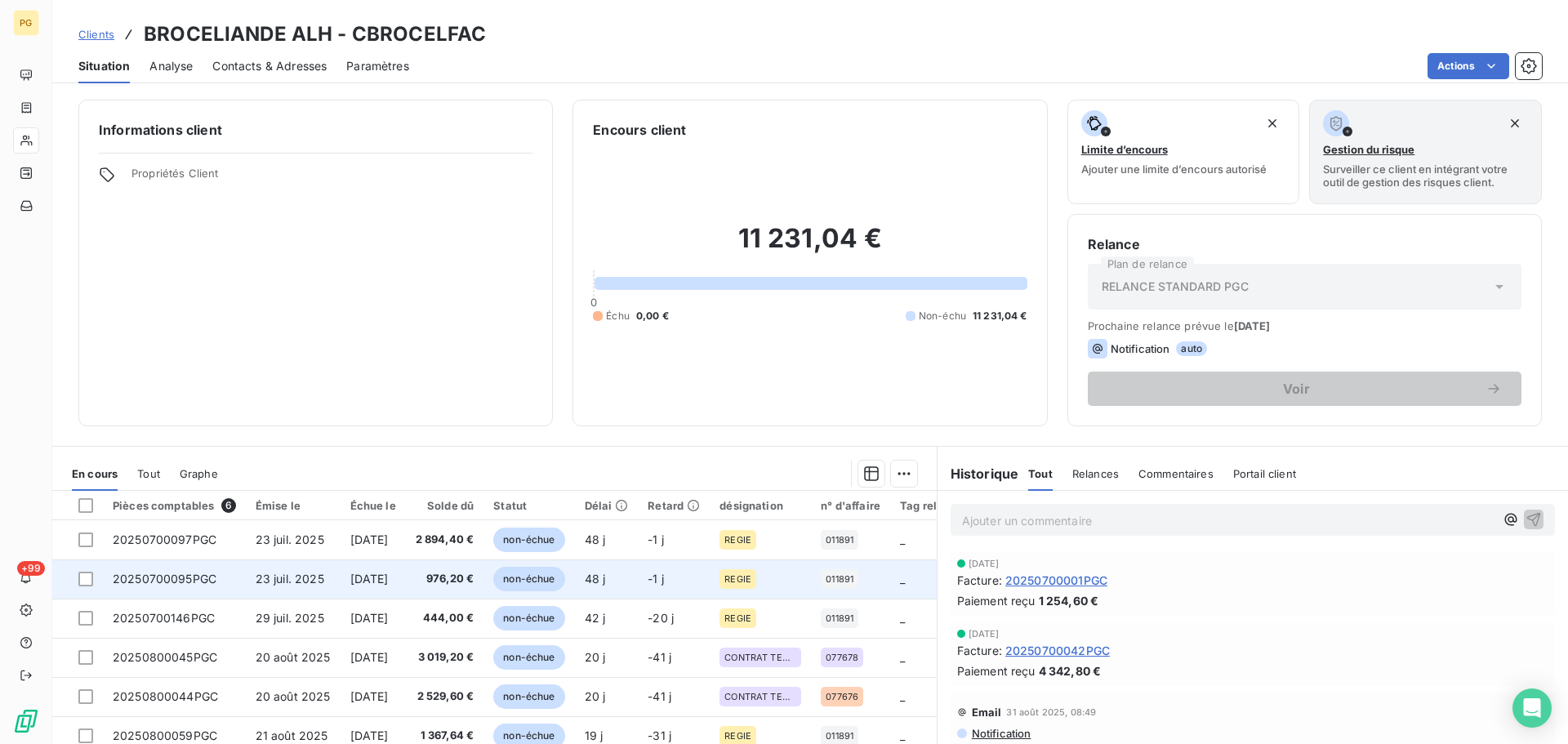
scroll to position [111, 0]
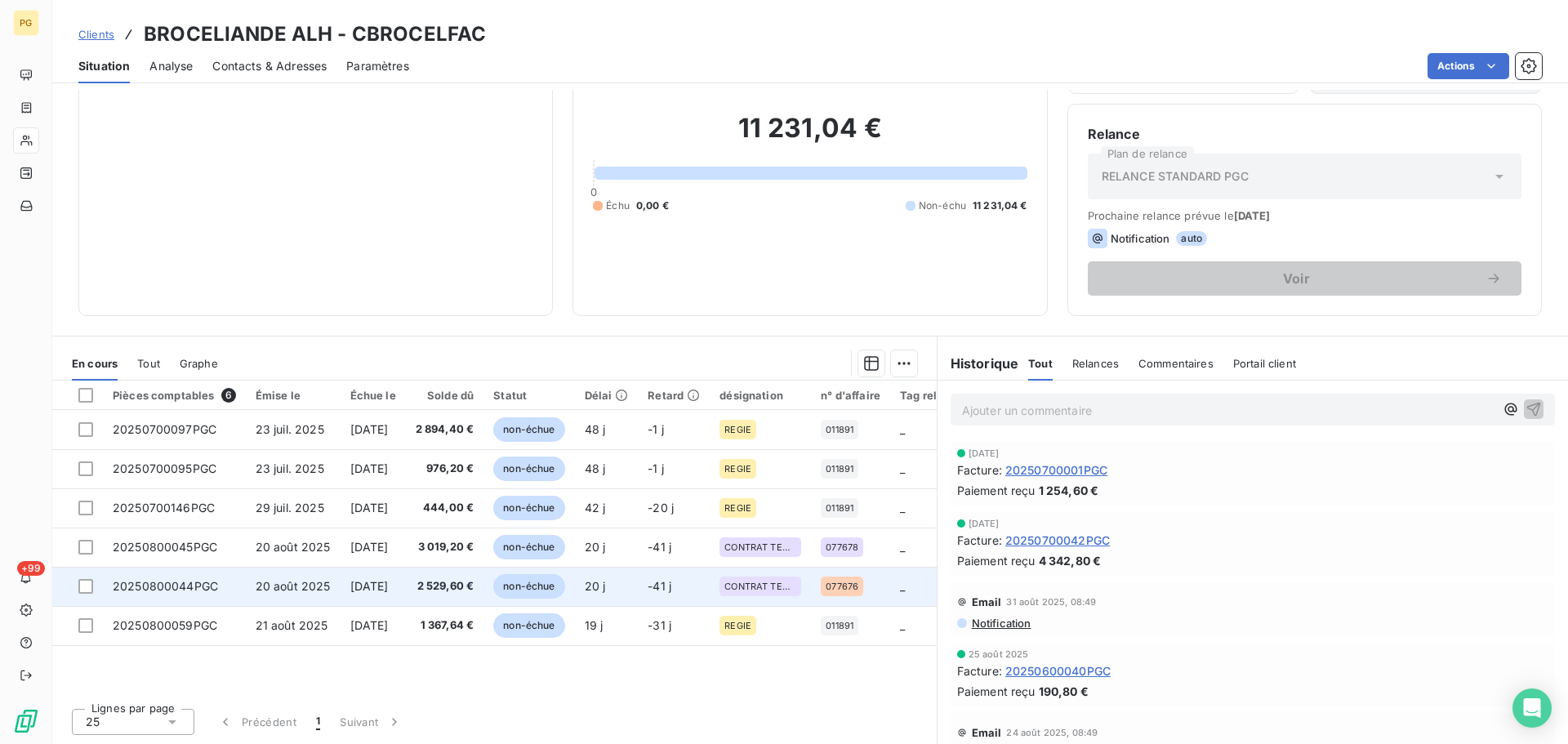
click at [353, 586] on span "[DATE]" at bounding box center [370, 586] width 38 height 14
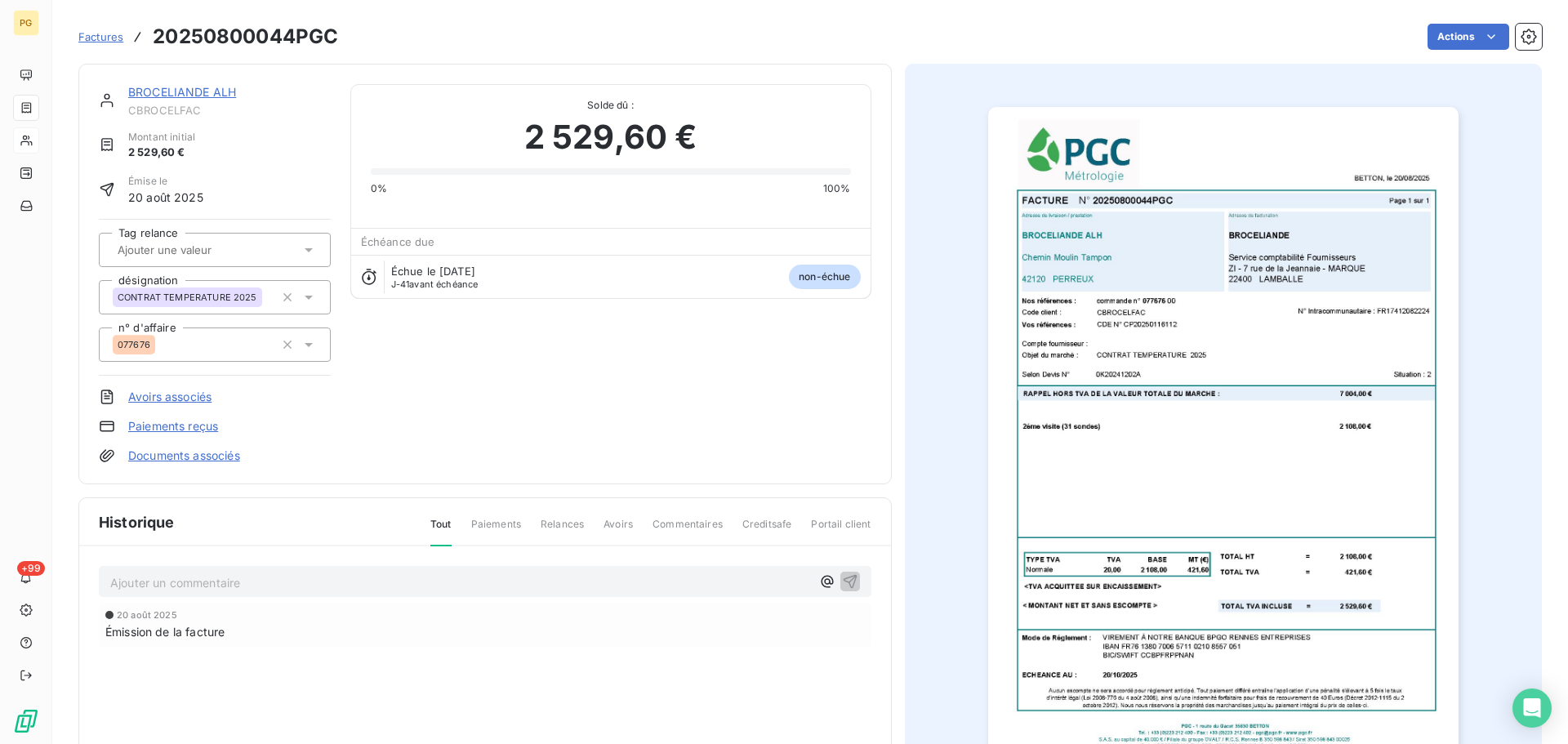
click at [157, 90] on link "BROCELIANDE ALH" at bounding box center [182, 92] width 108 height 14
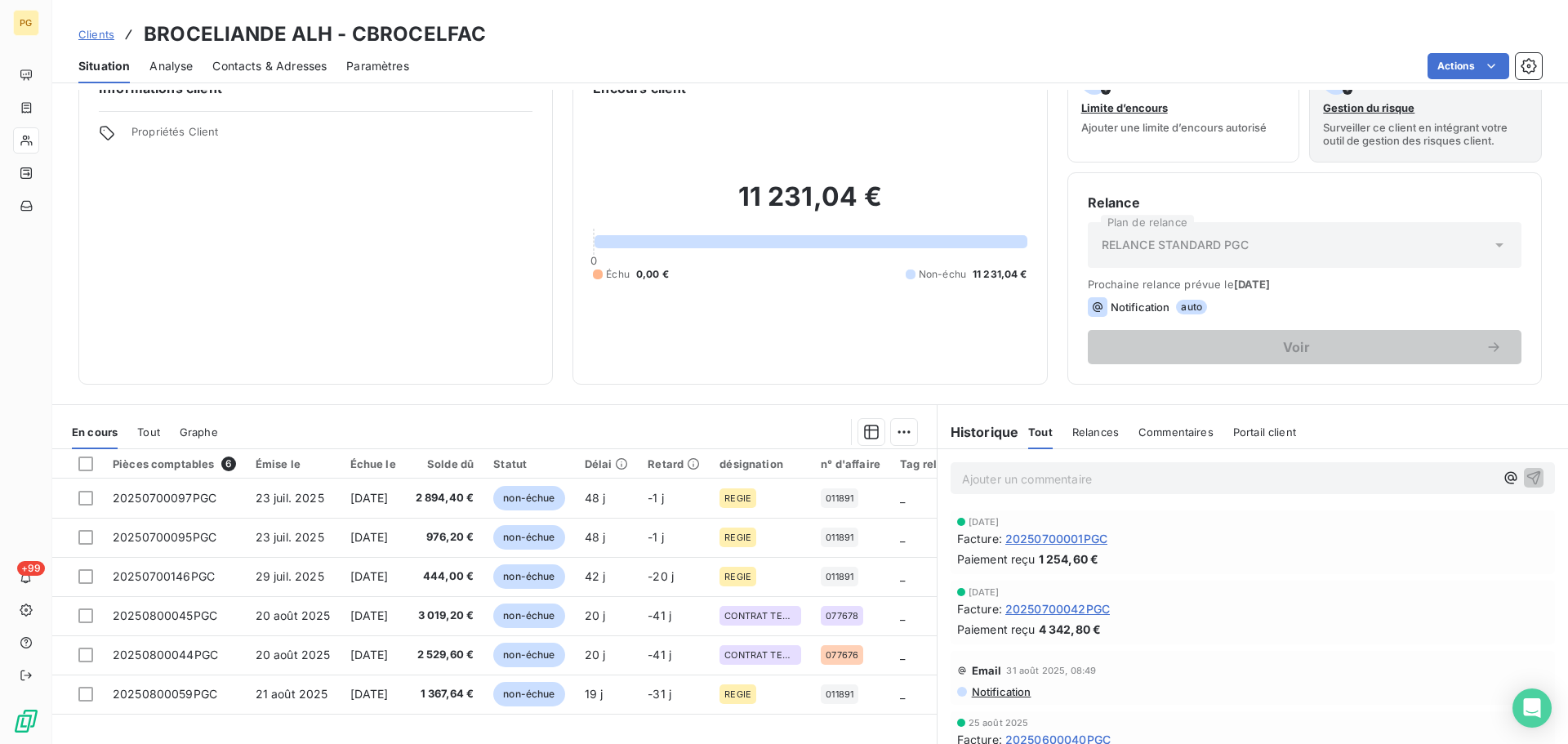
scroll to position [111, 0]
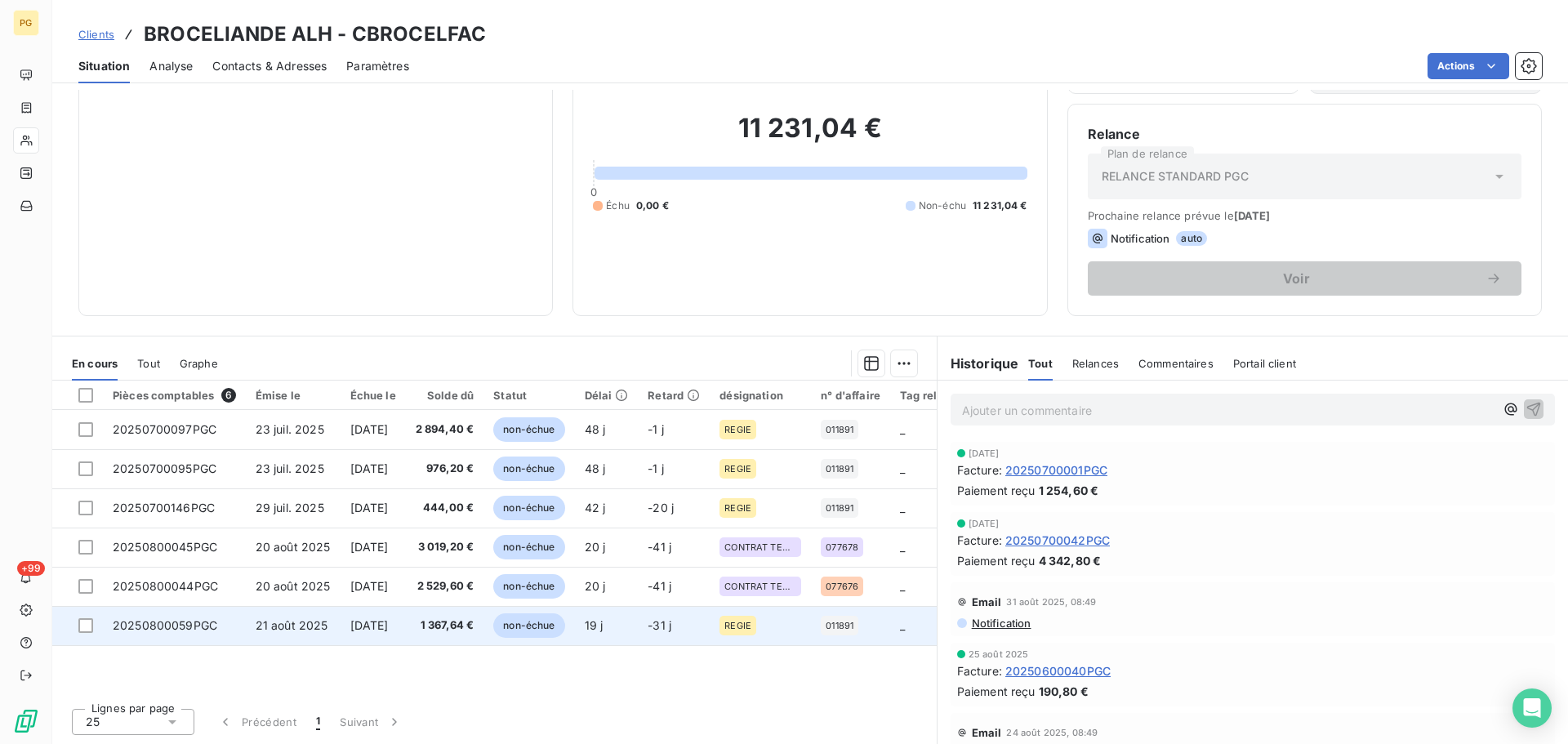
click at [384, 624] on span "[DATE]" at bounding box center [370, 625] width 38 height 14
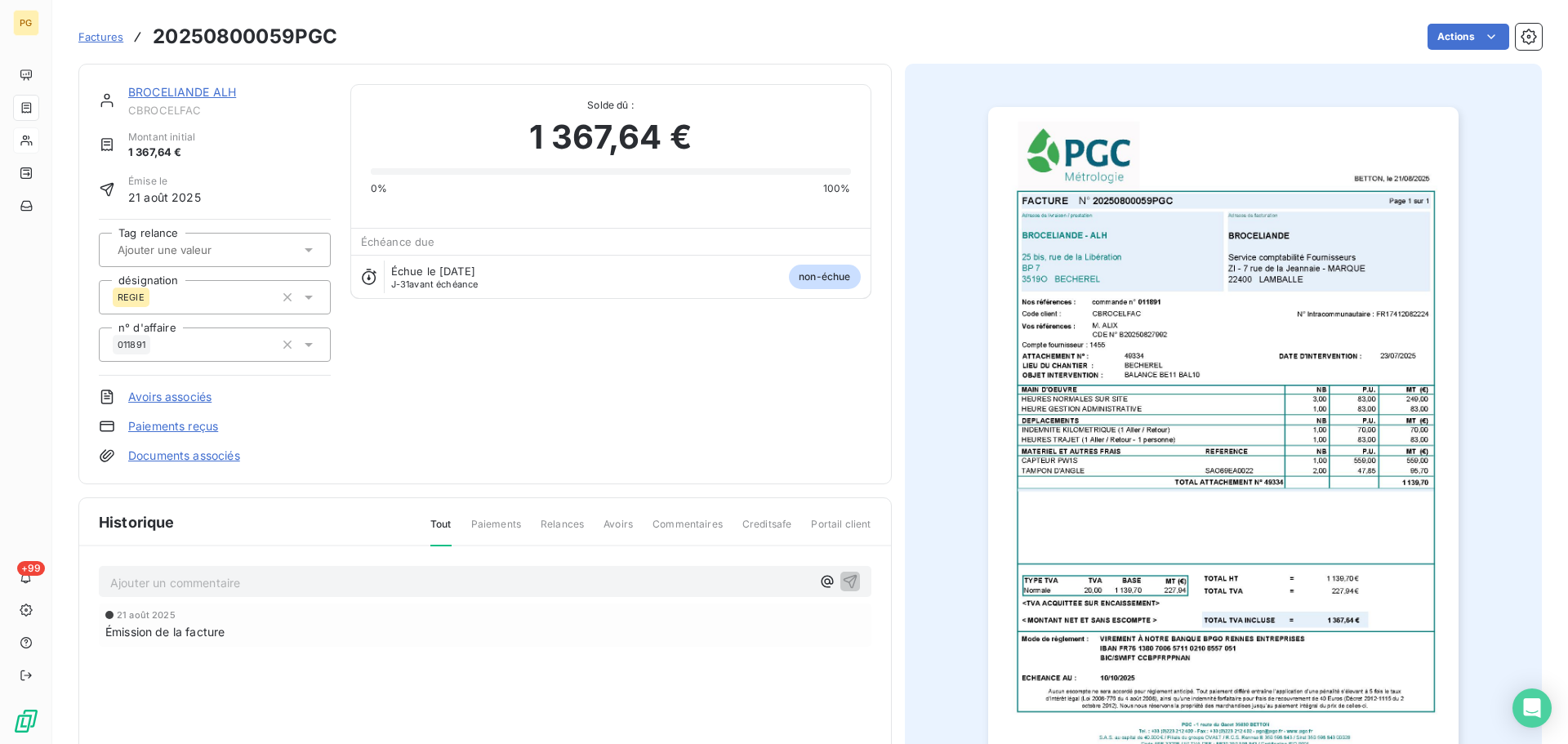
click at [166, 90] on link "BROCELIANDE ALH" at bounding box center [182, 92] width 108 height 14
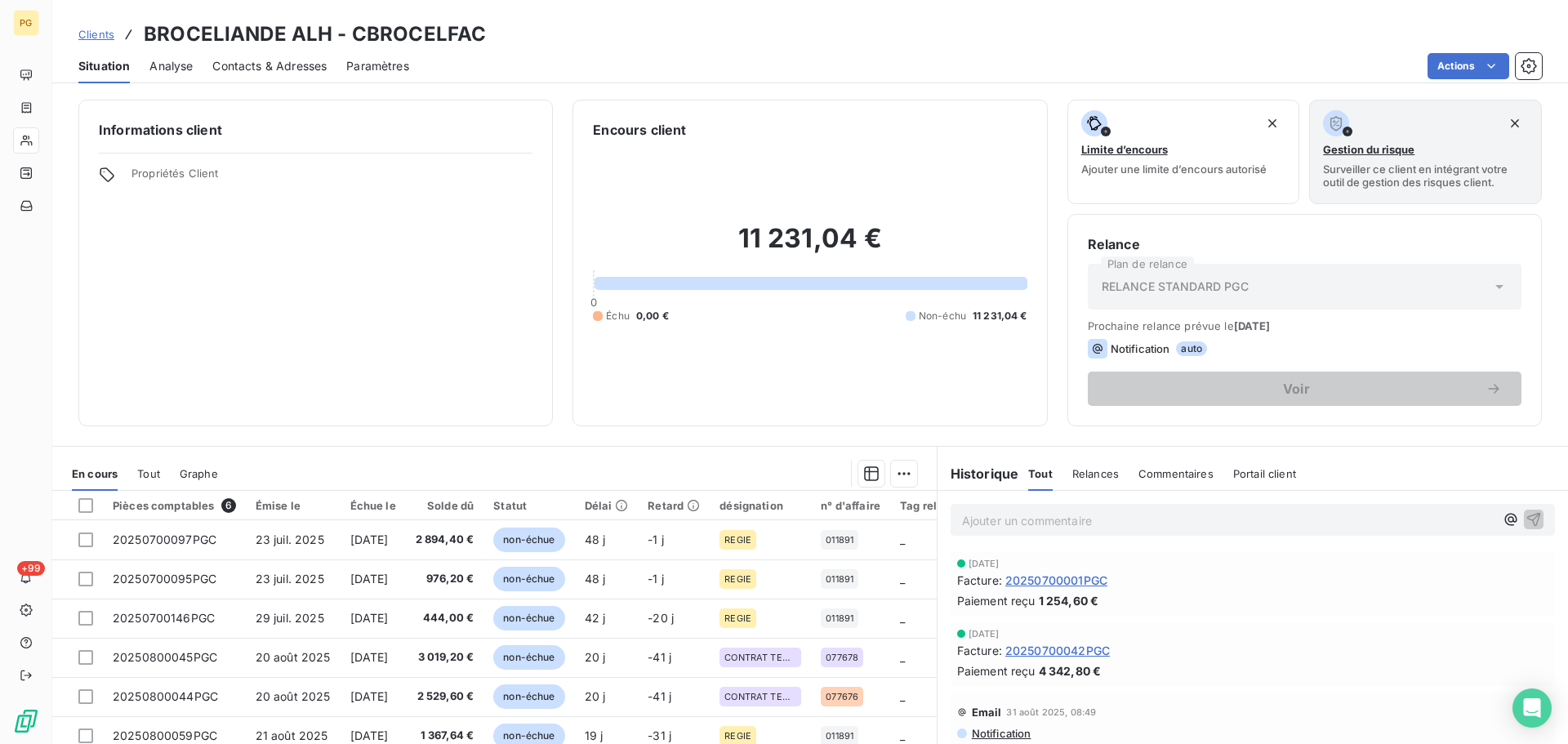
click at [95, 35] on span "Clients" at bounding box center [96, 34] width 36 height 13
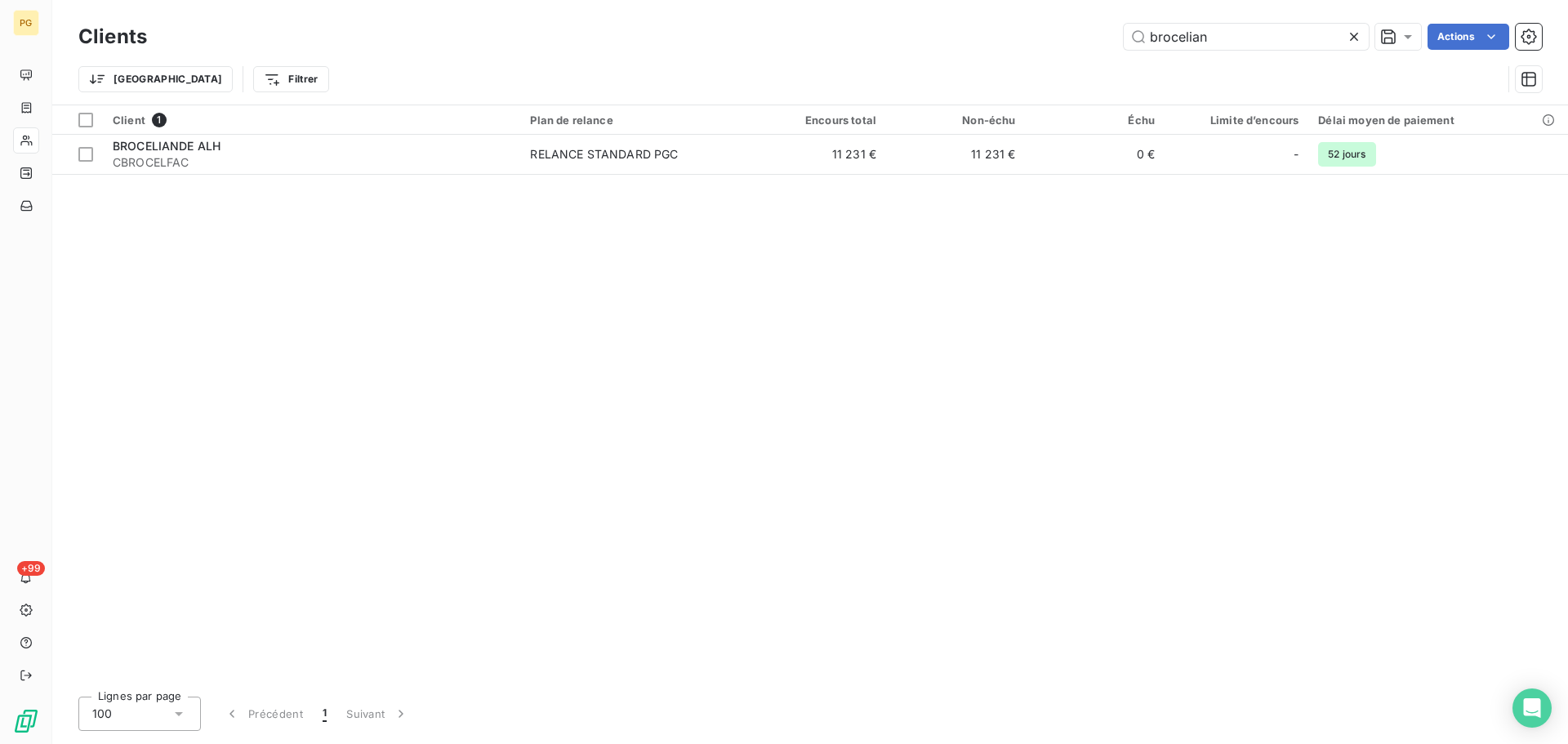
click at [1352, 39] on icon at bounding box center [1354, 37] width 17 height 17
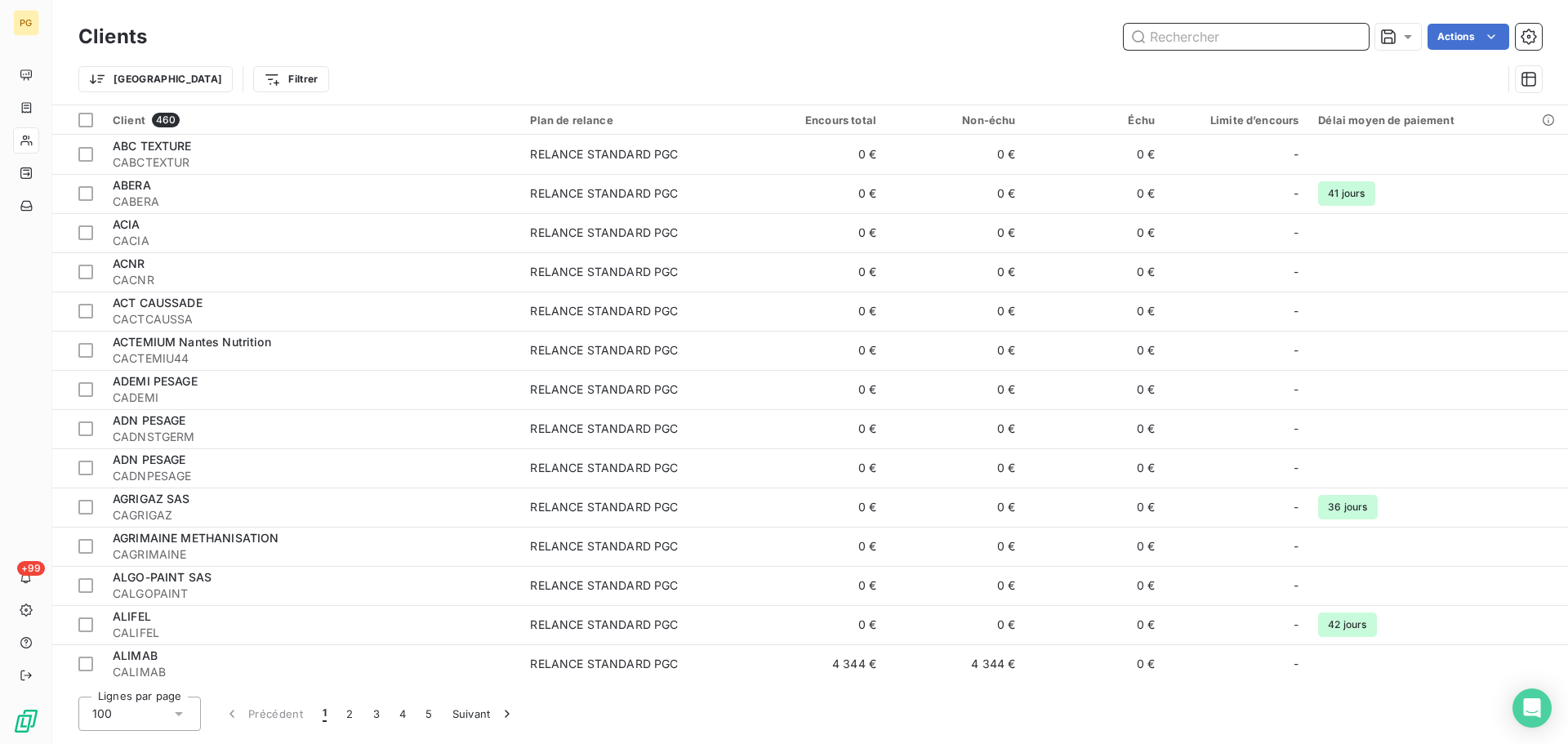
click at [1246, 45] on input "text" at bounding box center [1246, 37] width 245 height 26
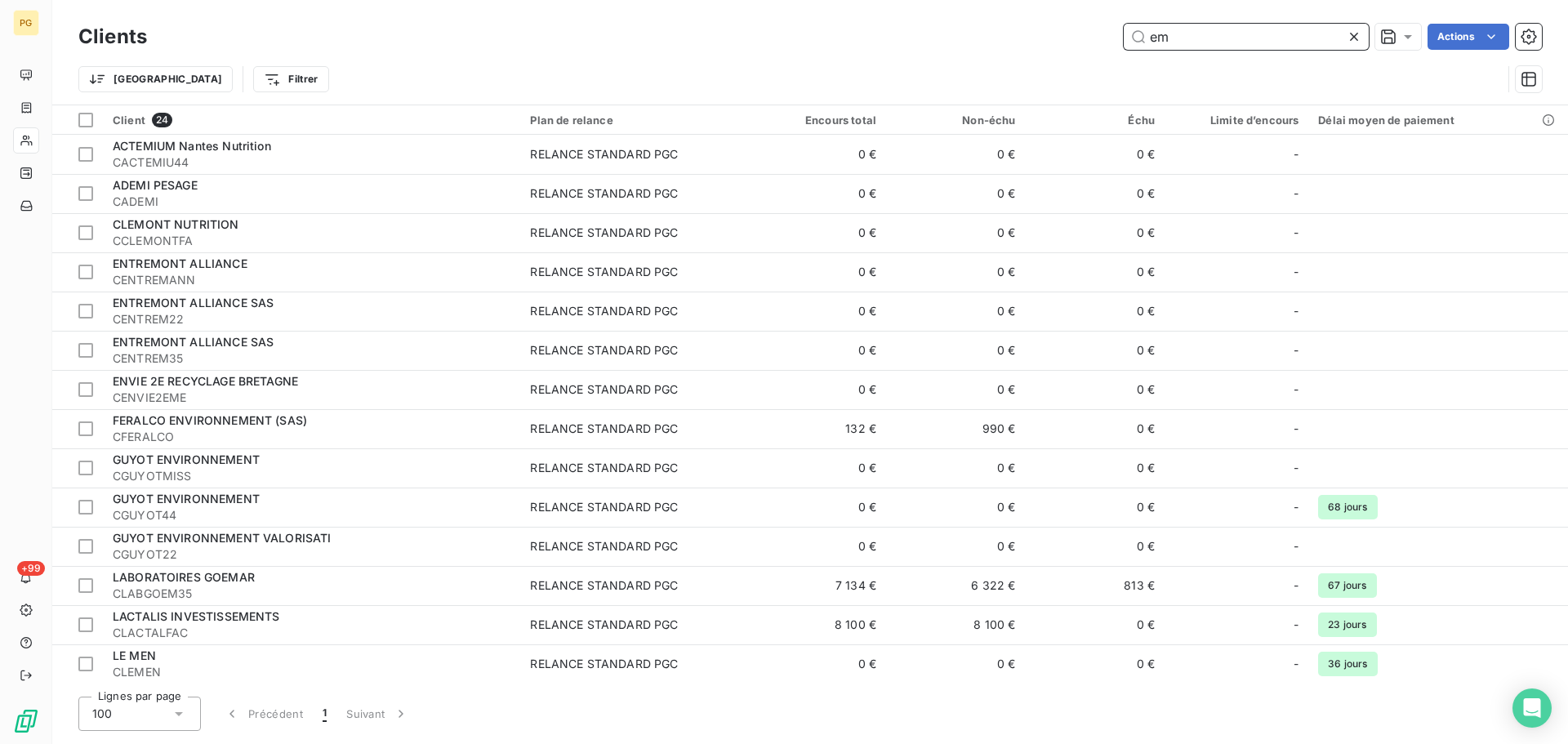
type input "e"
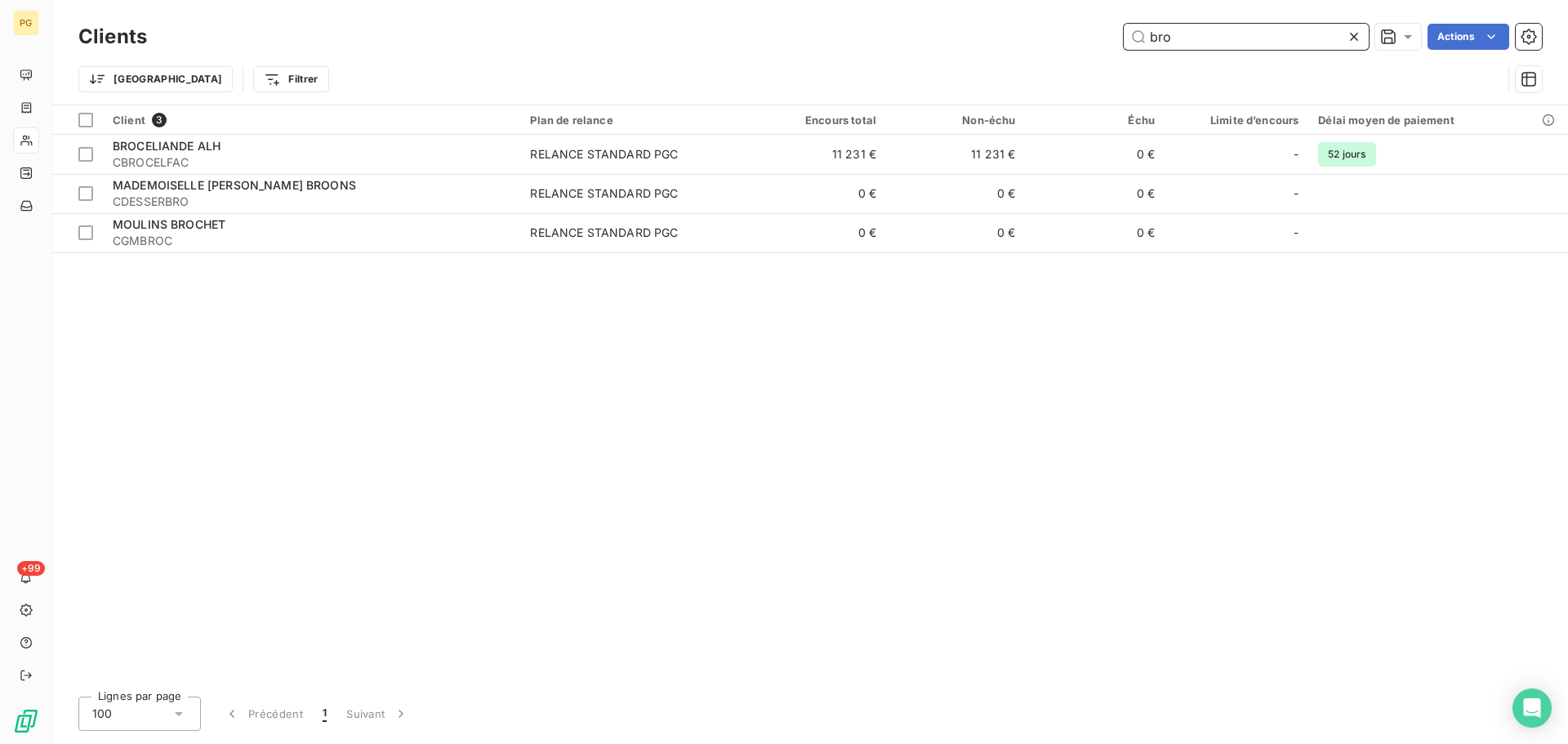
type input "bro"
click at [1350, 37] on icon at bounding box center [1354, 37] width 17 height 17
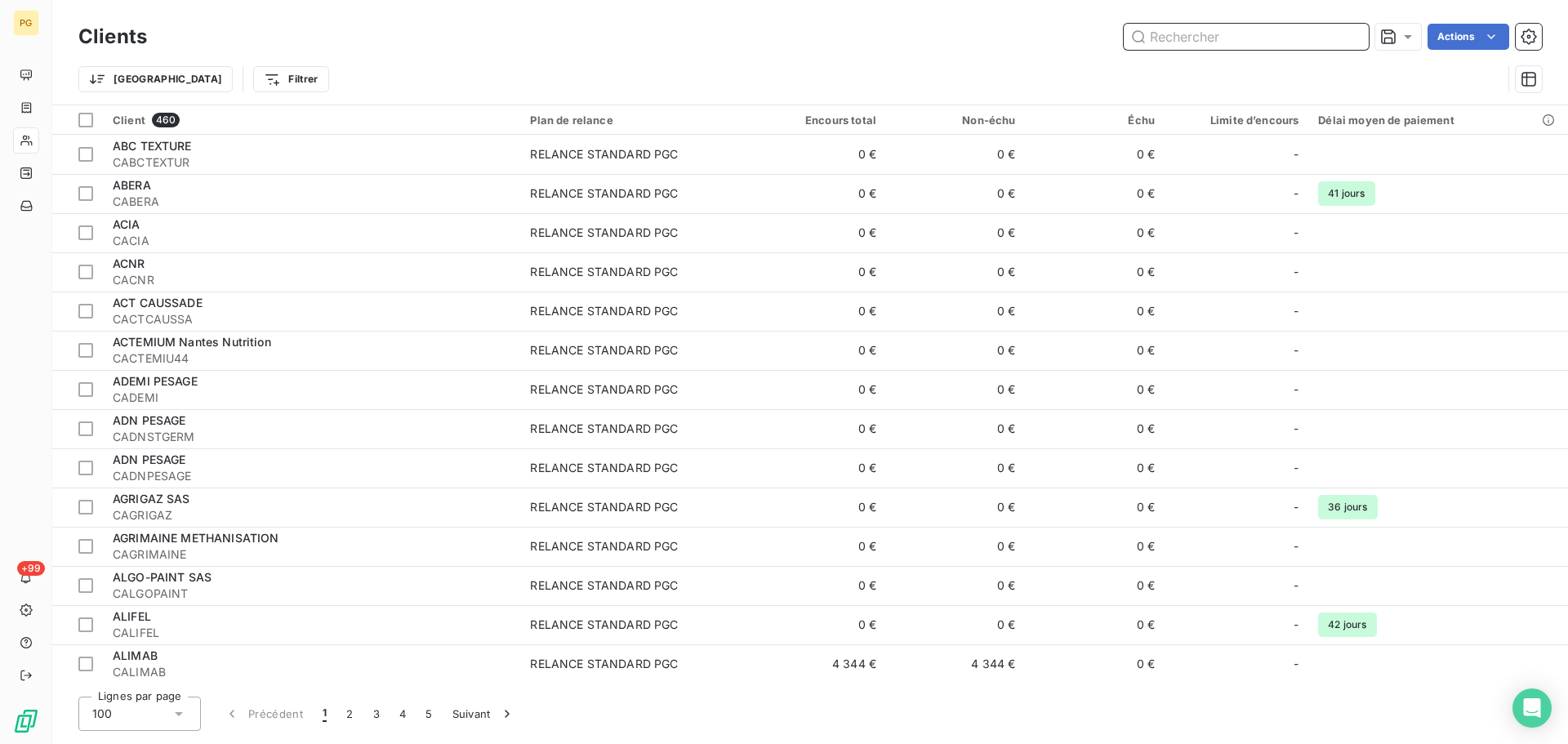
click at [1265, 36] on input "text" at bounding box center [1246, 37] width 245 height 26
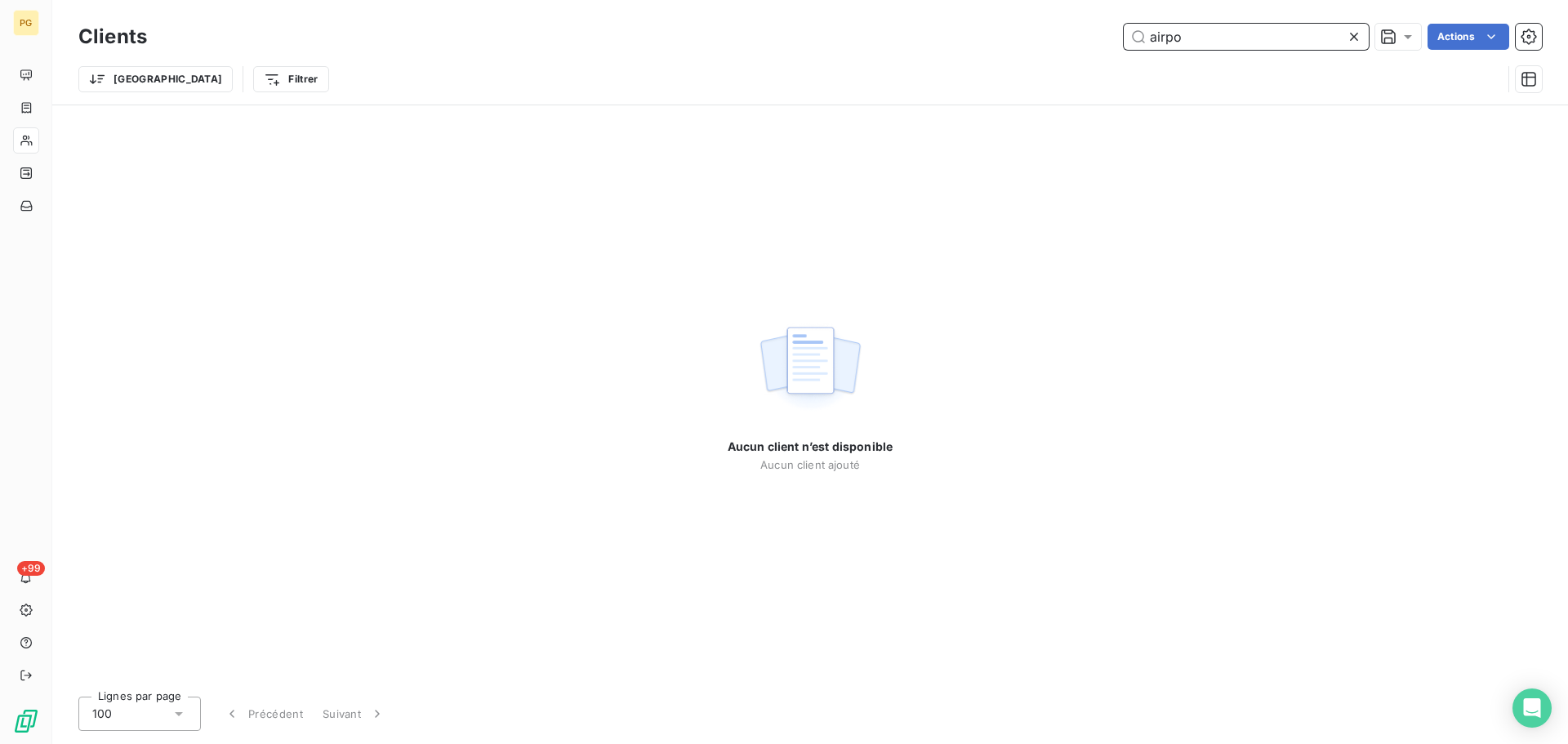
type input "airpo"
click at [1350, 38] on icon at bounding box center [1354, 37] width 17 height 17
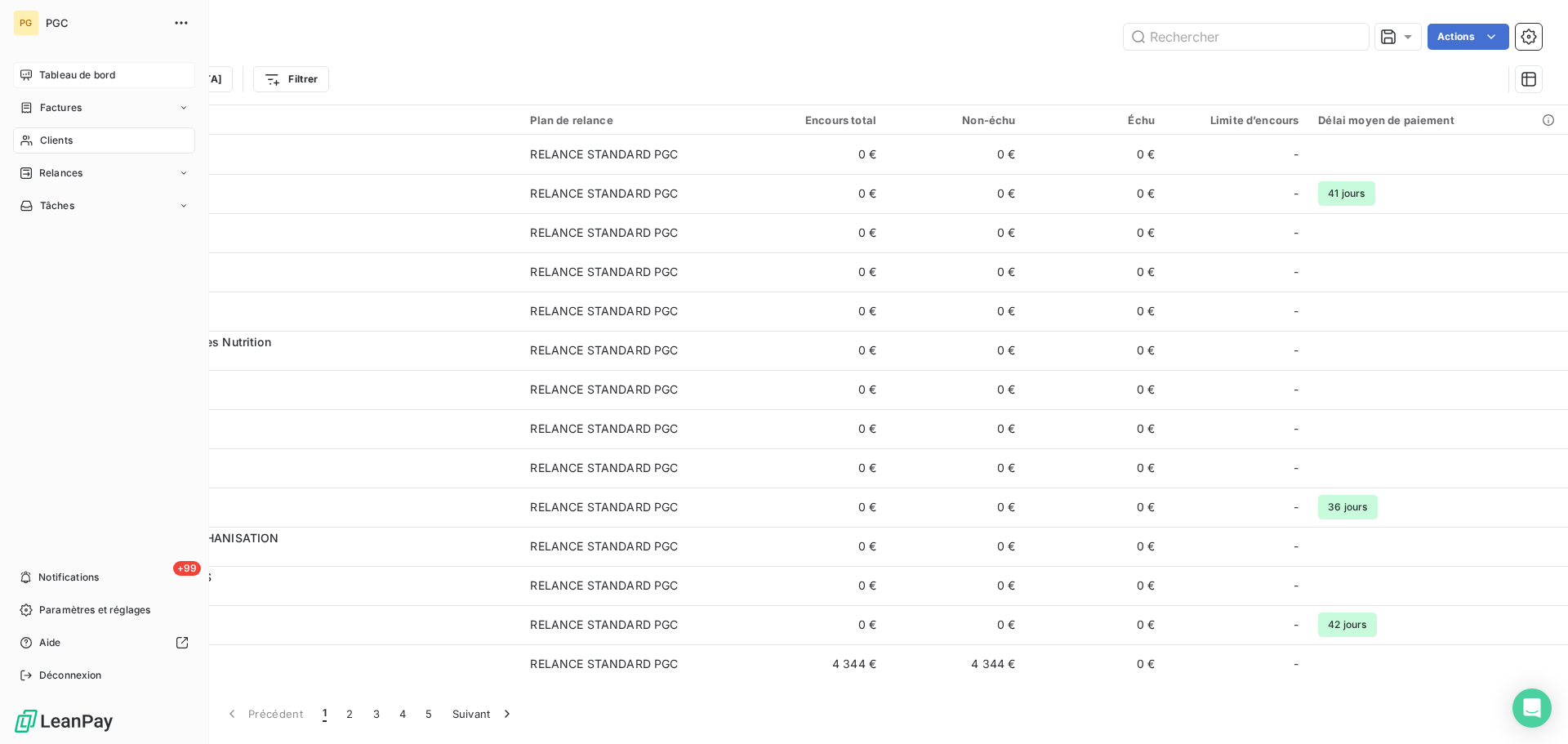
click at [47, 75] on span "Tableau de bord" at bounding box center [77, 75] width 76 height 15
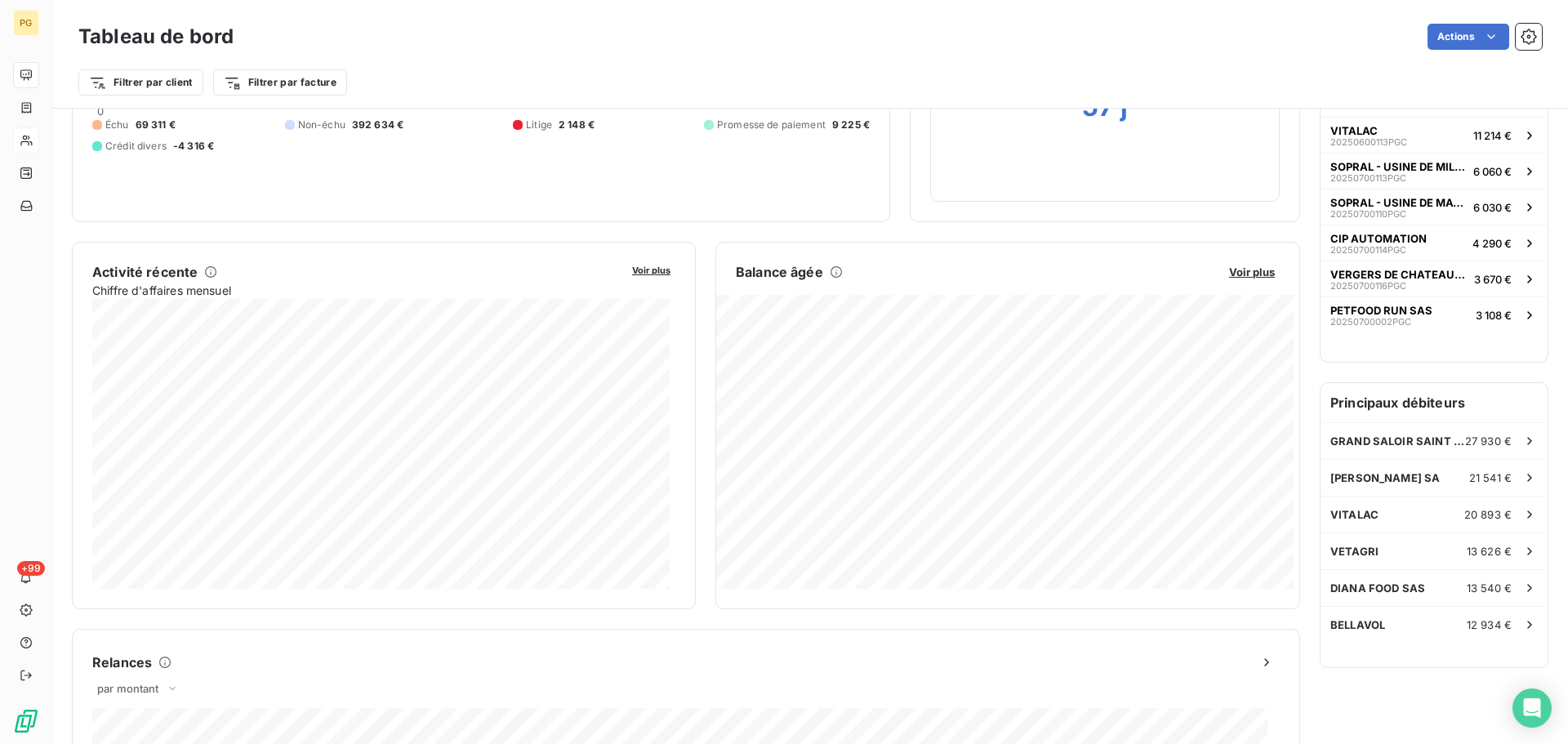
scroll to position [83, 0]
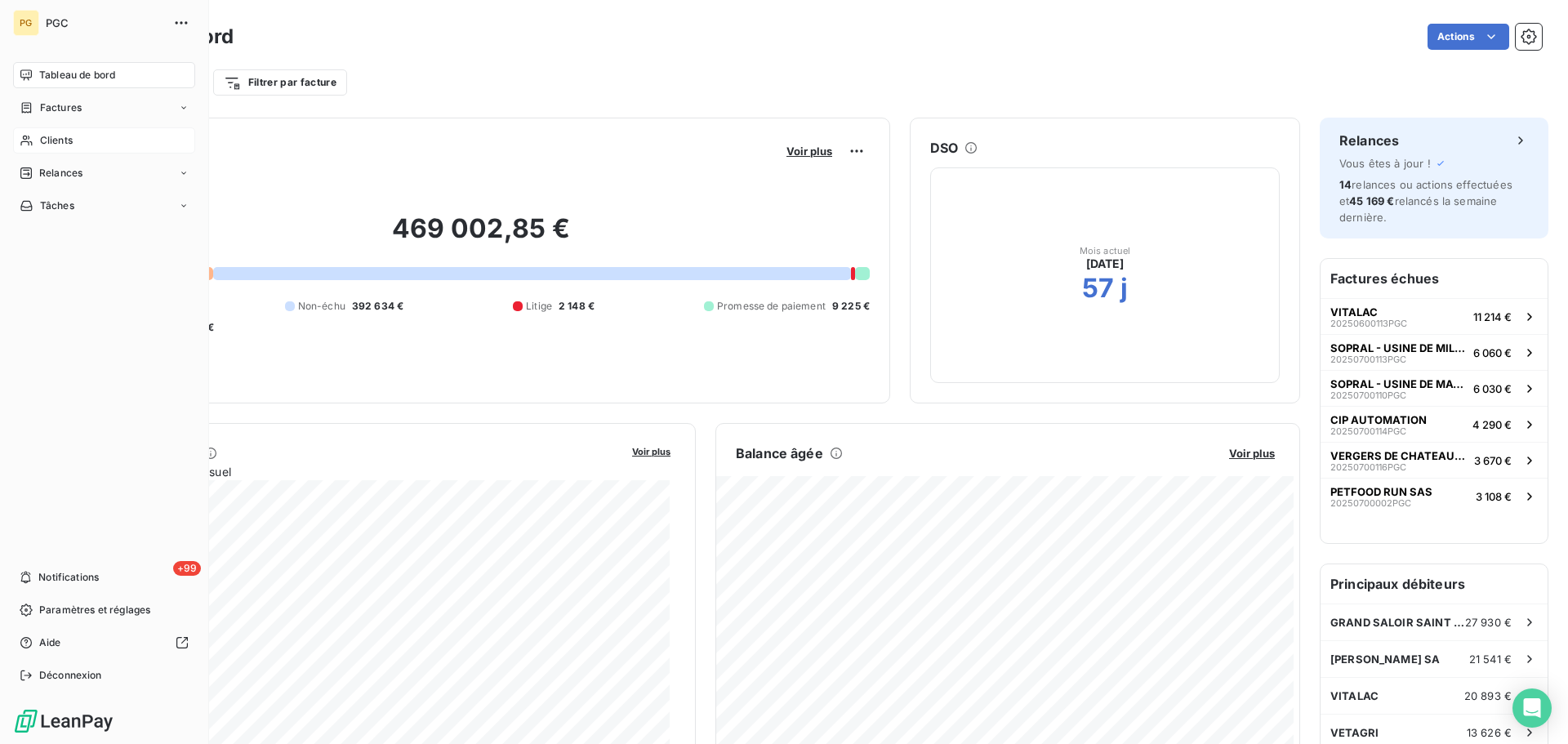
click at [54, 138] on span "Clients" at bounding box center [57, 140] width 33 height 15
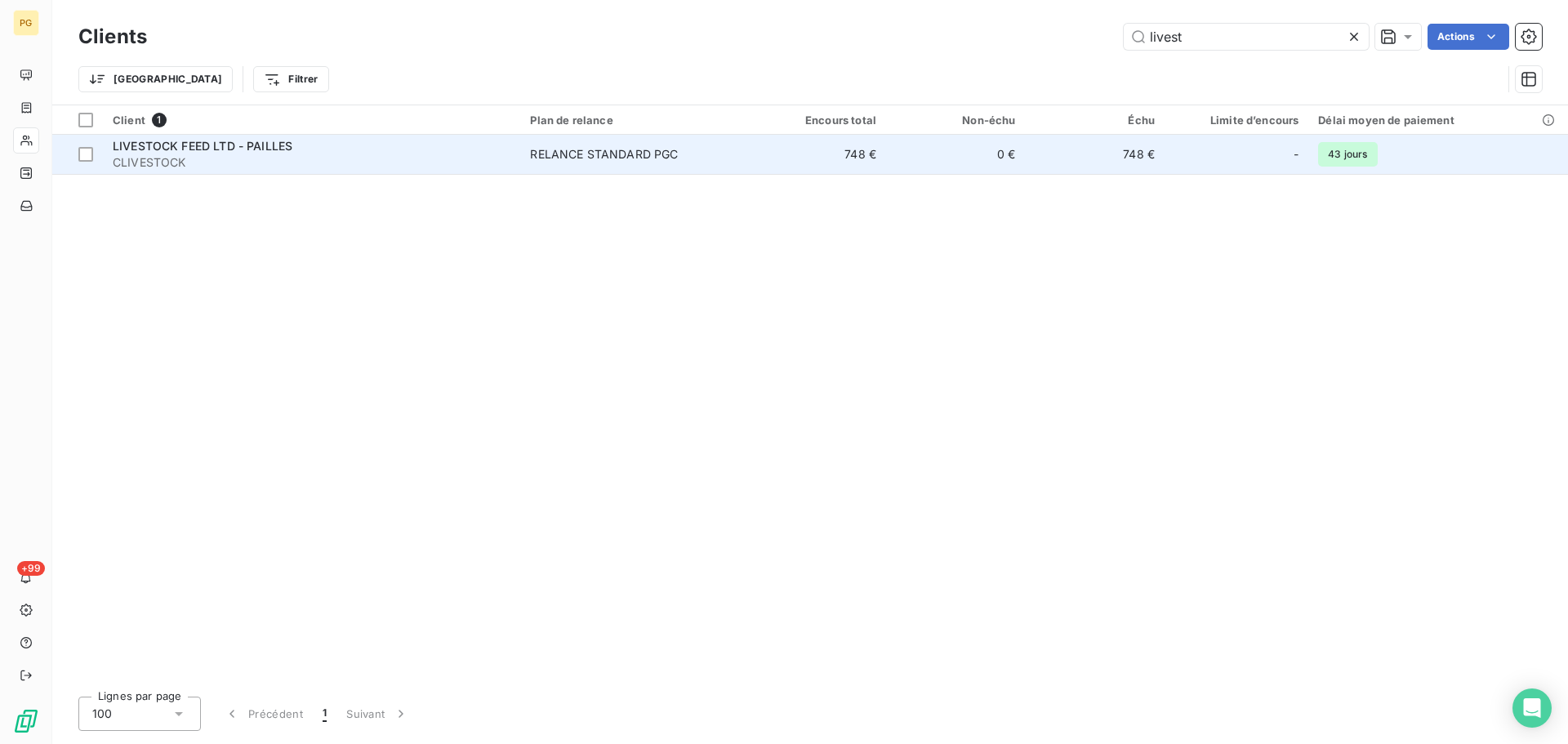
type input "livest"
click at [276, 156] on span "CLIVESTOCK" at bounding box center [312, 162] width 398 height 17
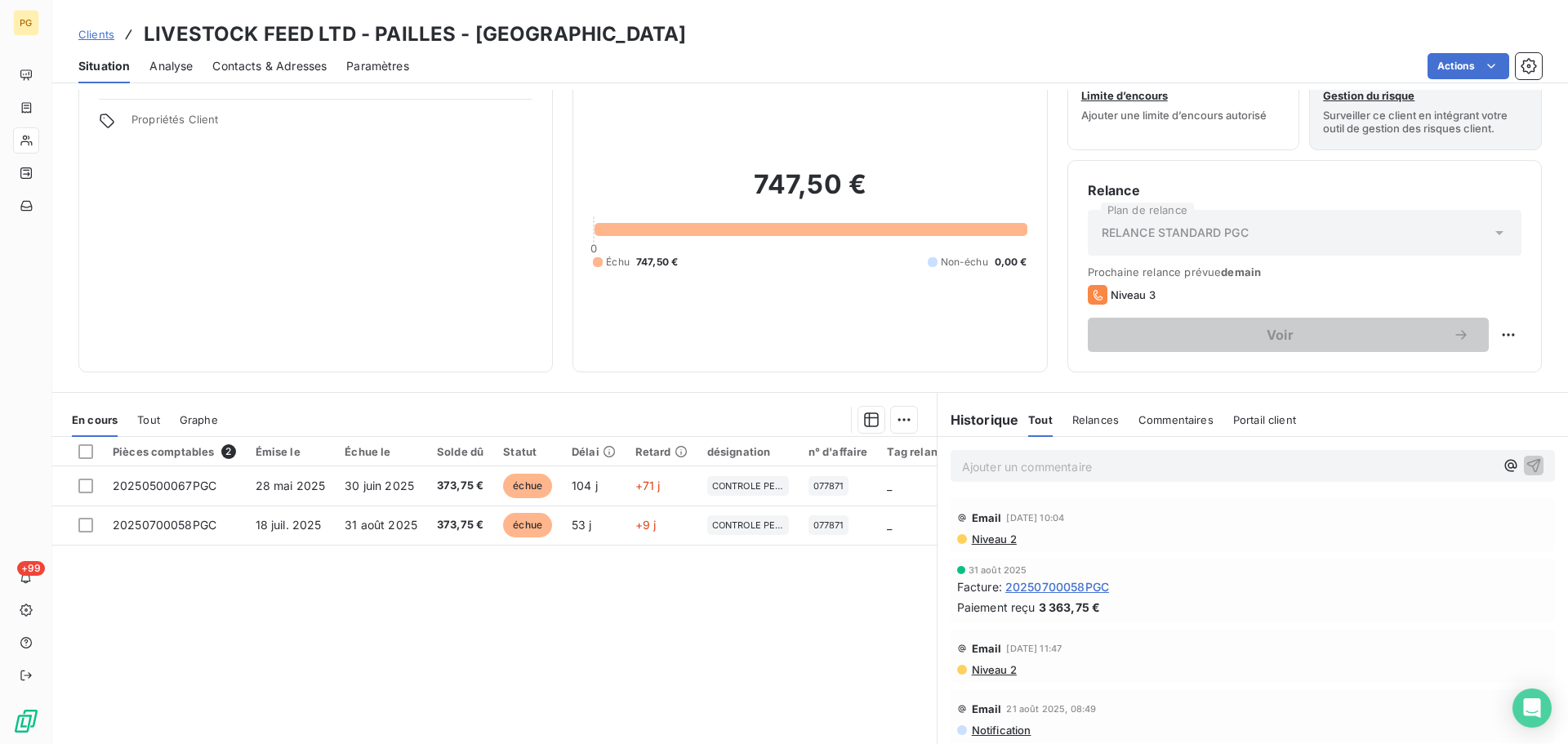
scroll to position [111, 0]
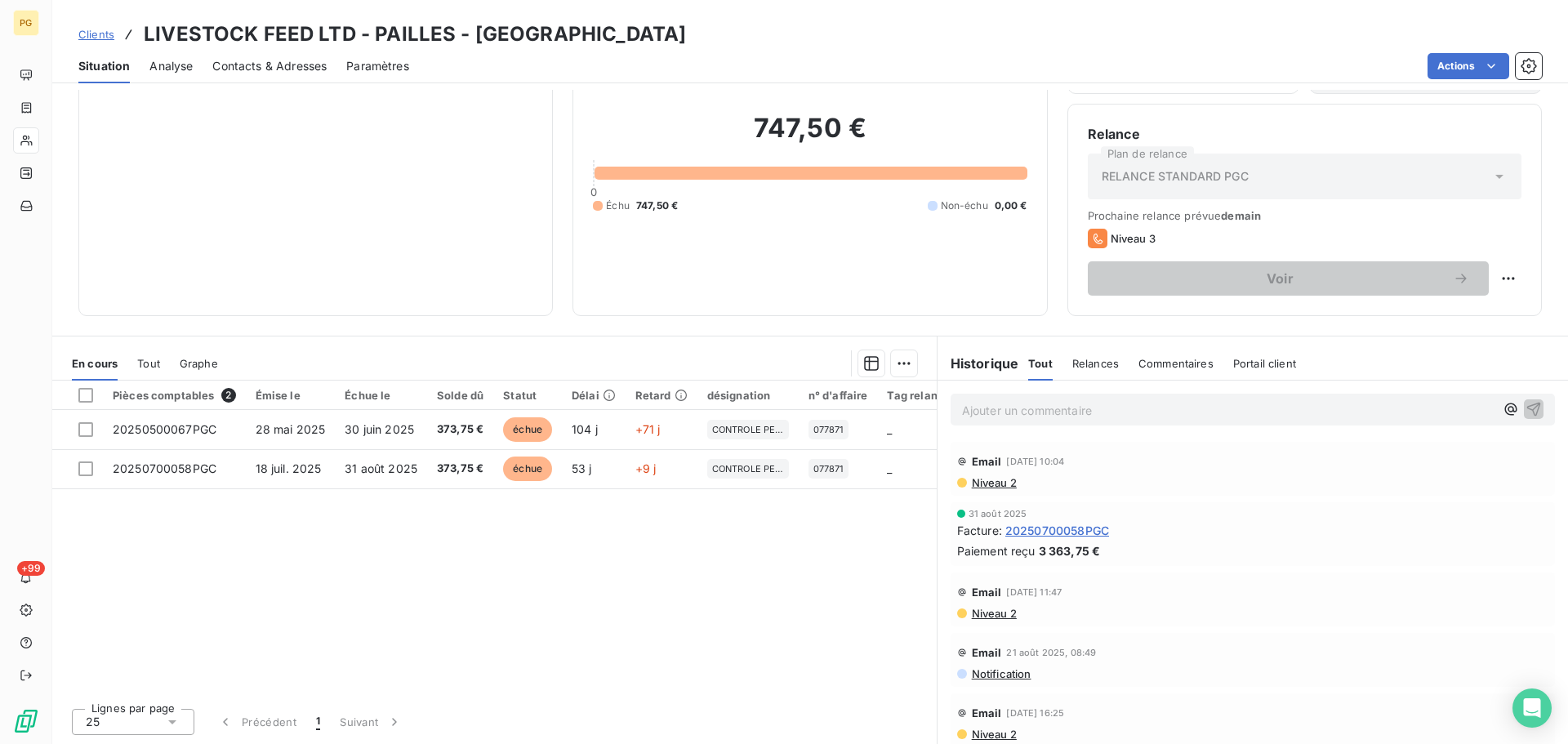
click at [149, 369] on span "Tout" at bounding box center [149, 363] width 23 height 13
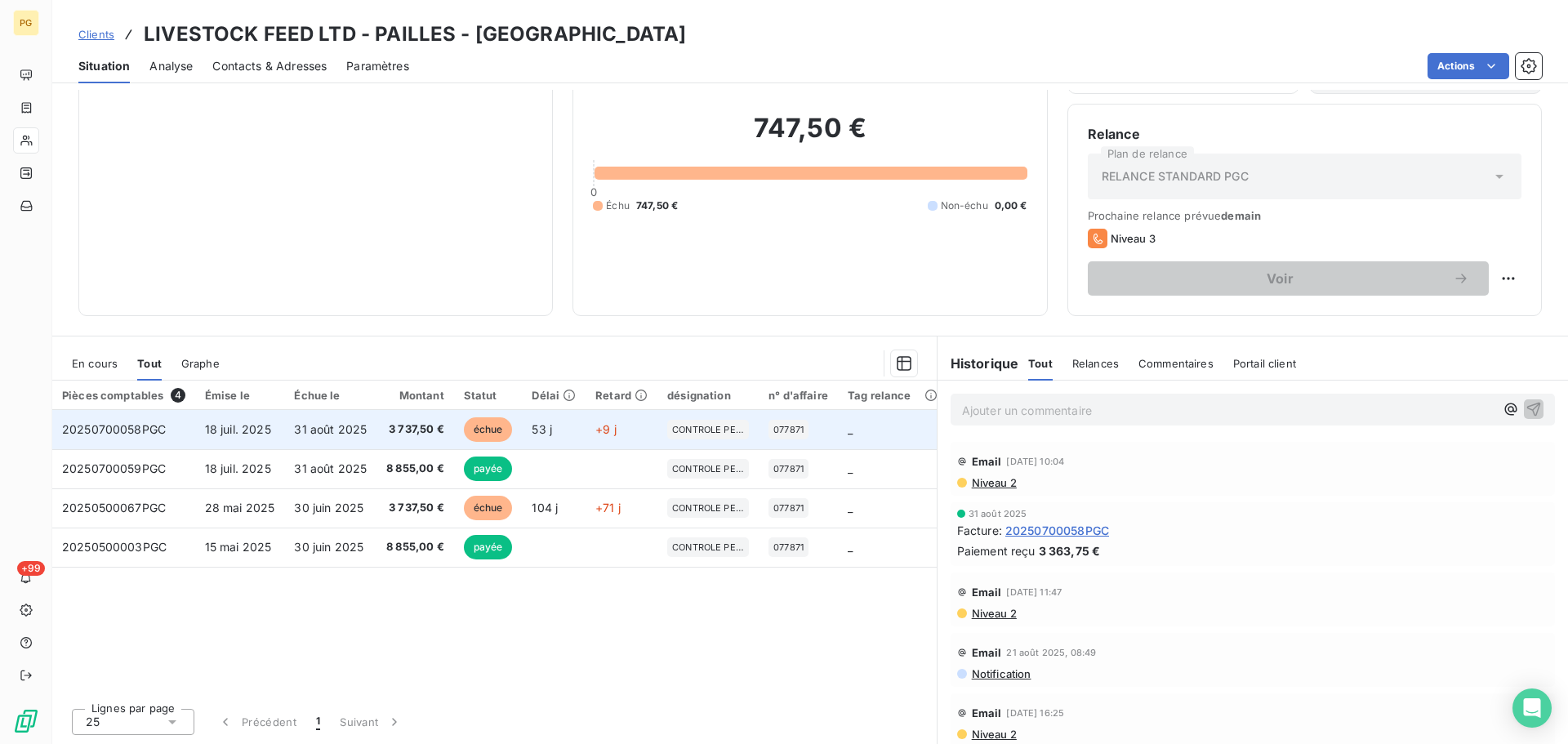
click at [188, 432] on td "20250700058PGC" at bounding box center [124, 429] width 143 height 39
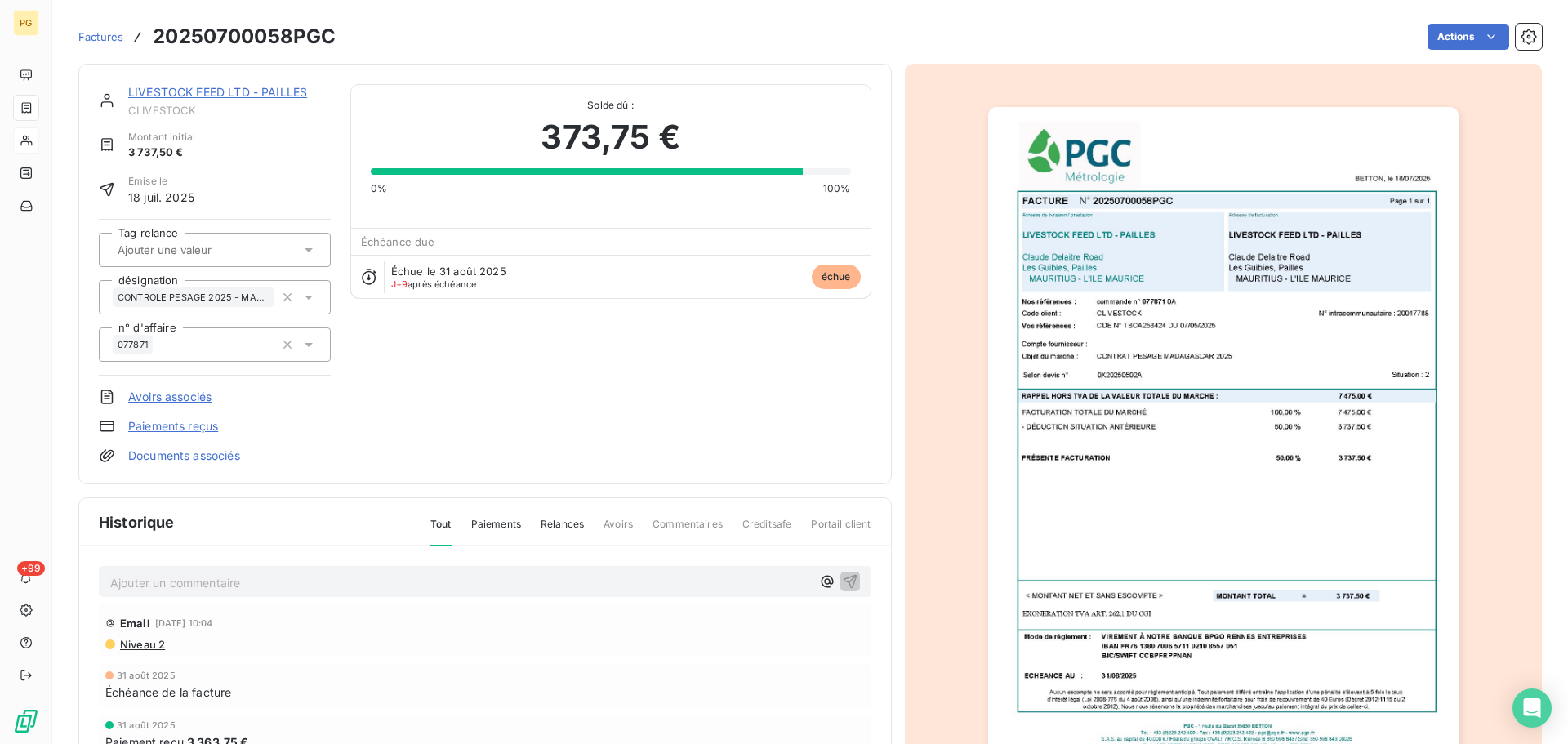
click at [157, 94] on link "LIVESTOCK FEED LTD - PAILLES" at bounding box center [218, 92] width 179 height 14
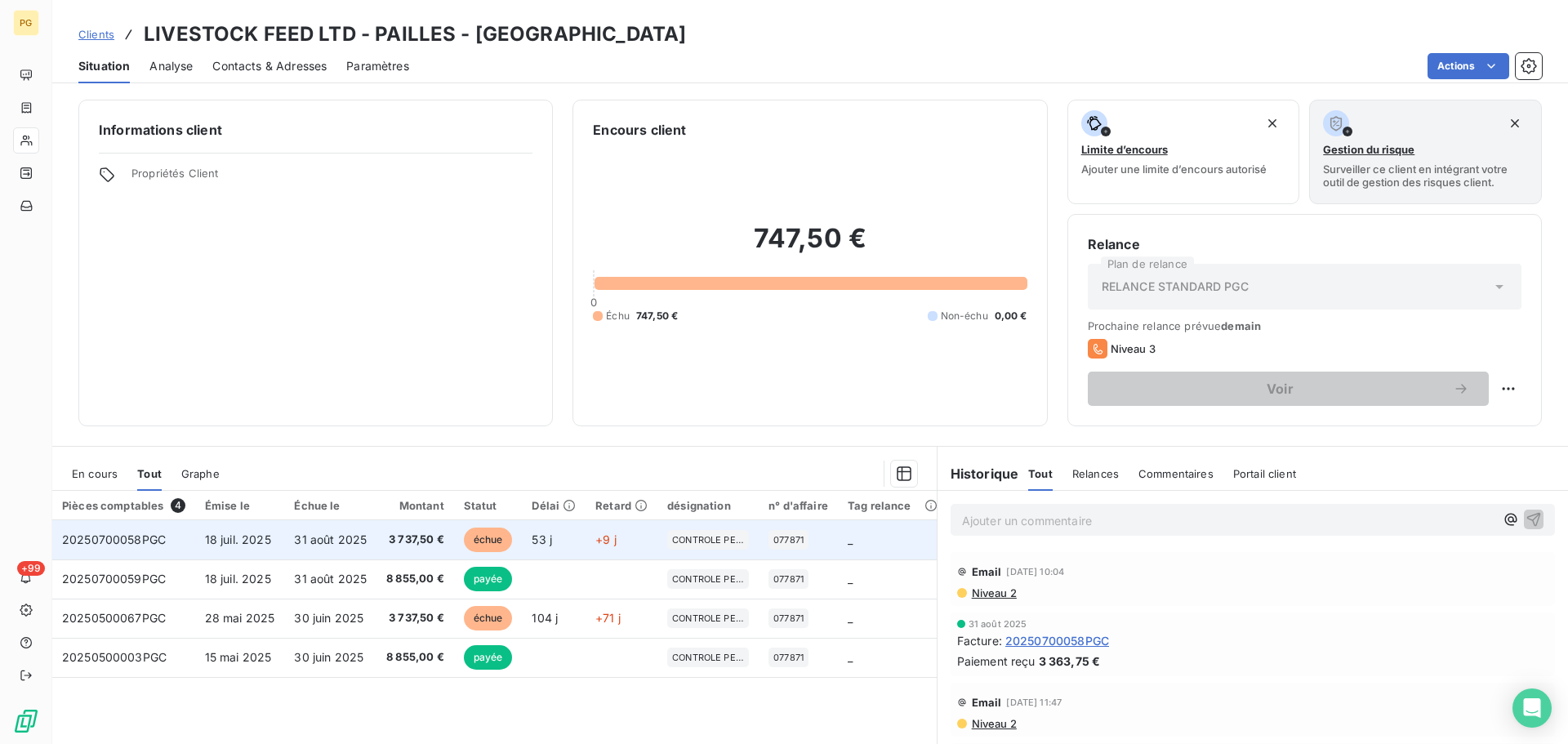
click at [305, 540] on span "31 août 2025" at bounding box center [331, 540] width 73 height 14
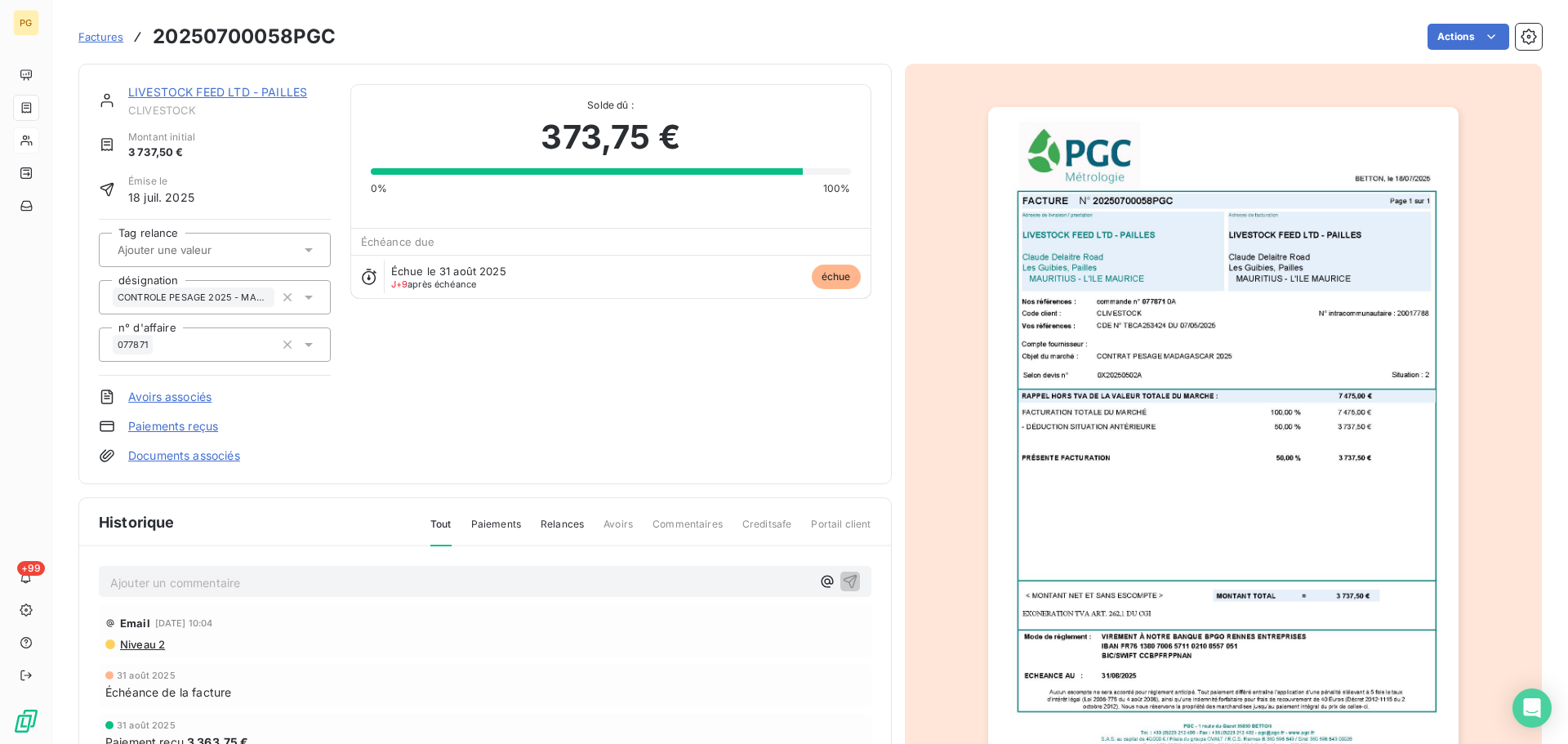
click at [157, 92] on link "LIVESTOCK FEED LTD - PAILLES" at bounding box center [218, 92] width 179 height 14
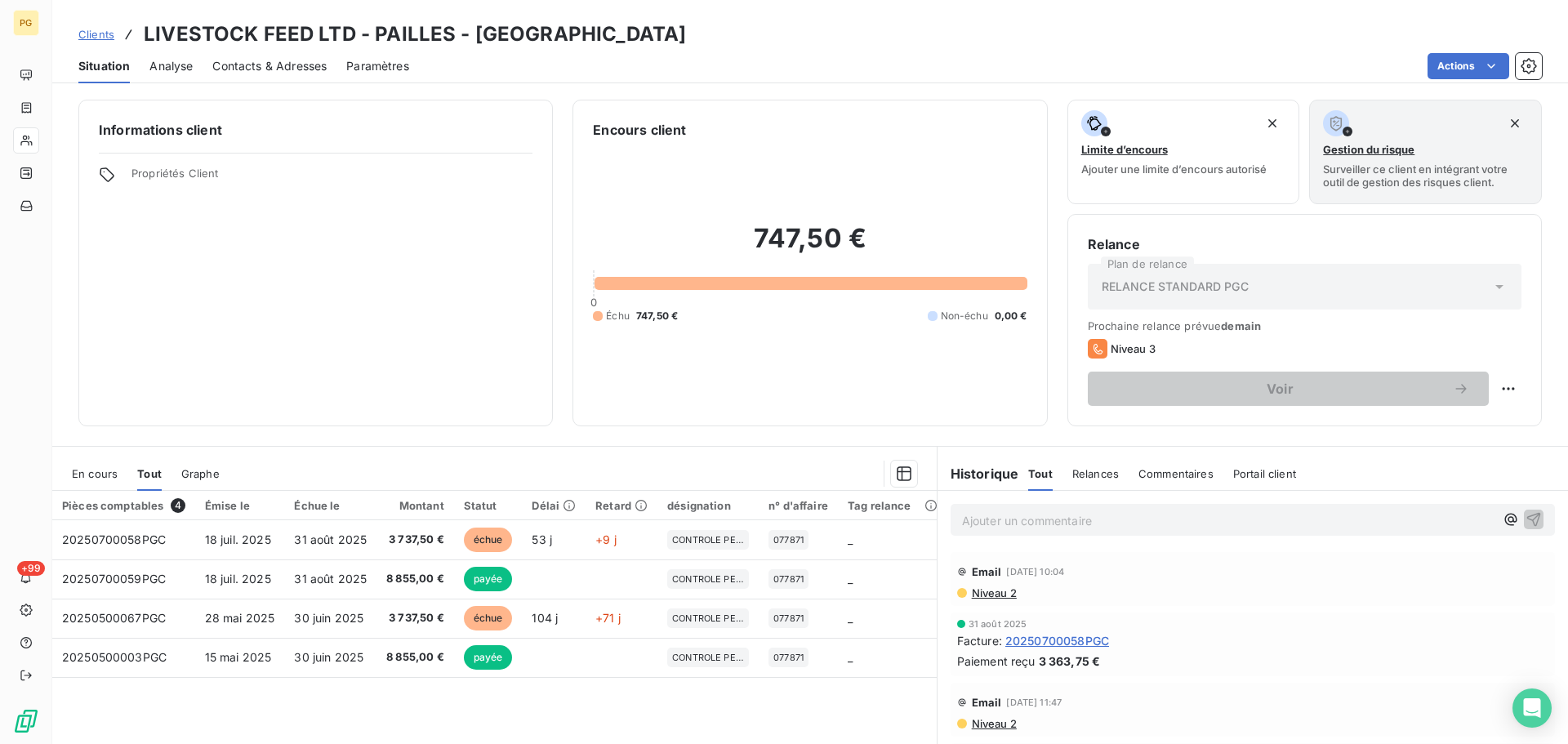
click at [97, 472] on span "En cours" at bounding box center [95, 473] width 46 height 13
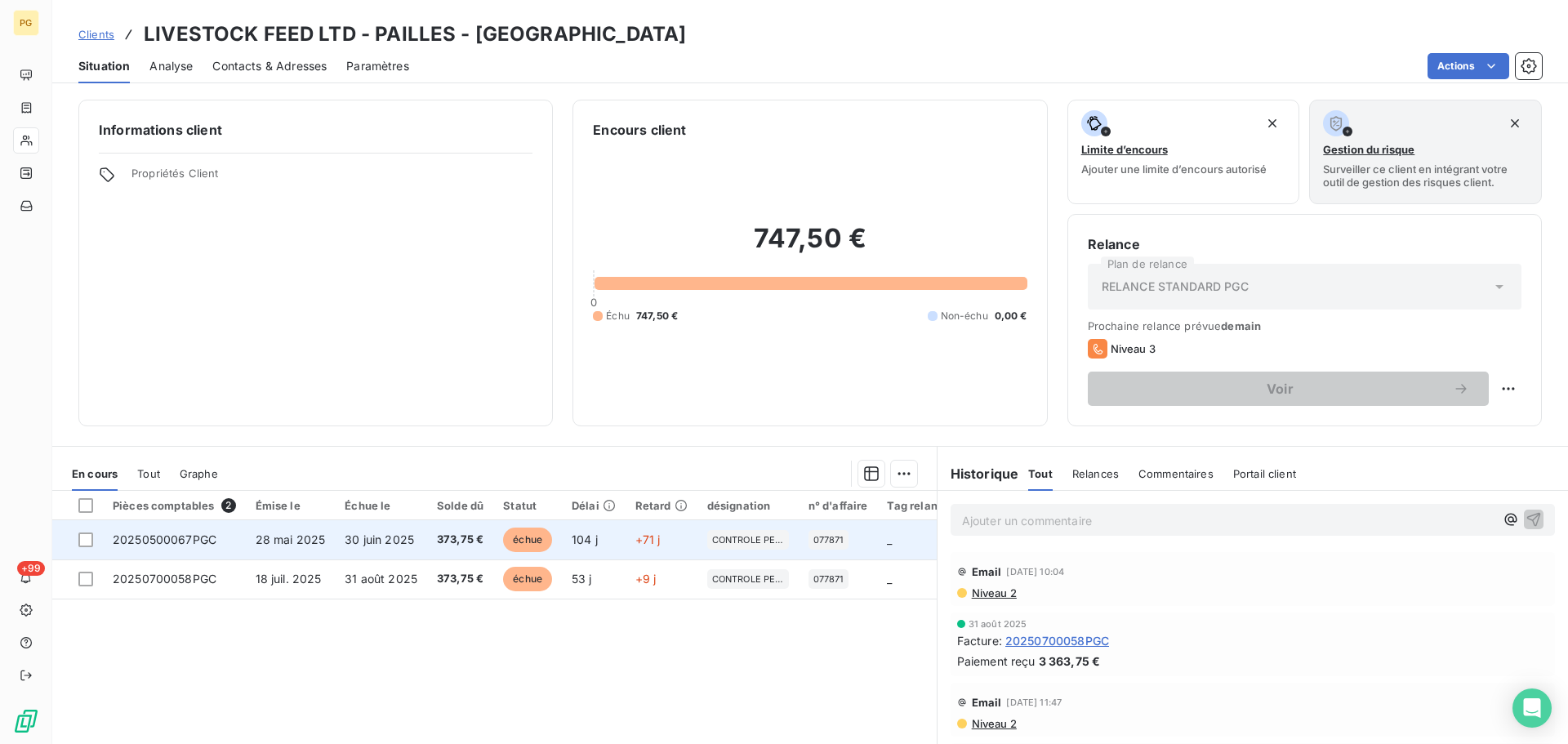
click at [409, 546] on span "30 juin 2025" at bounding box center [379, 540] width 70 height 14
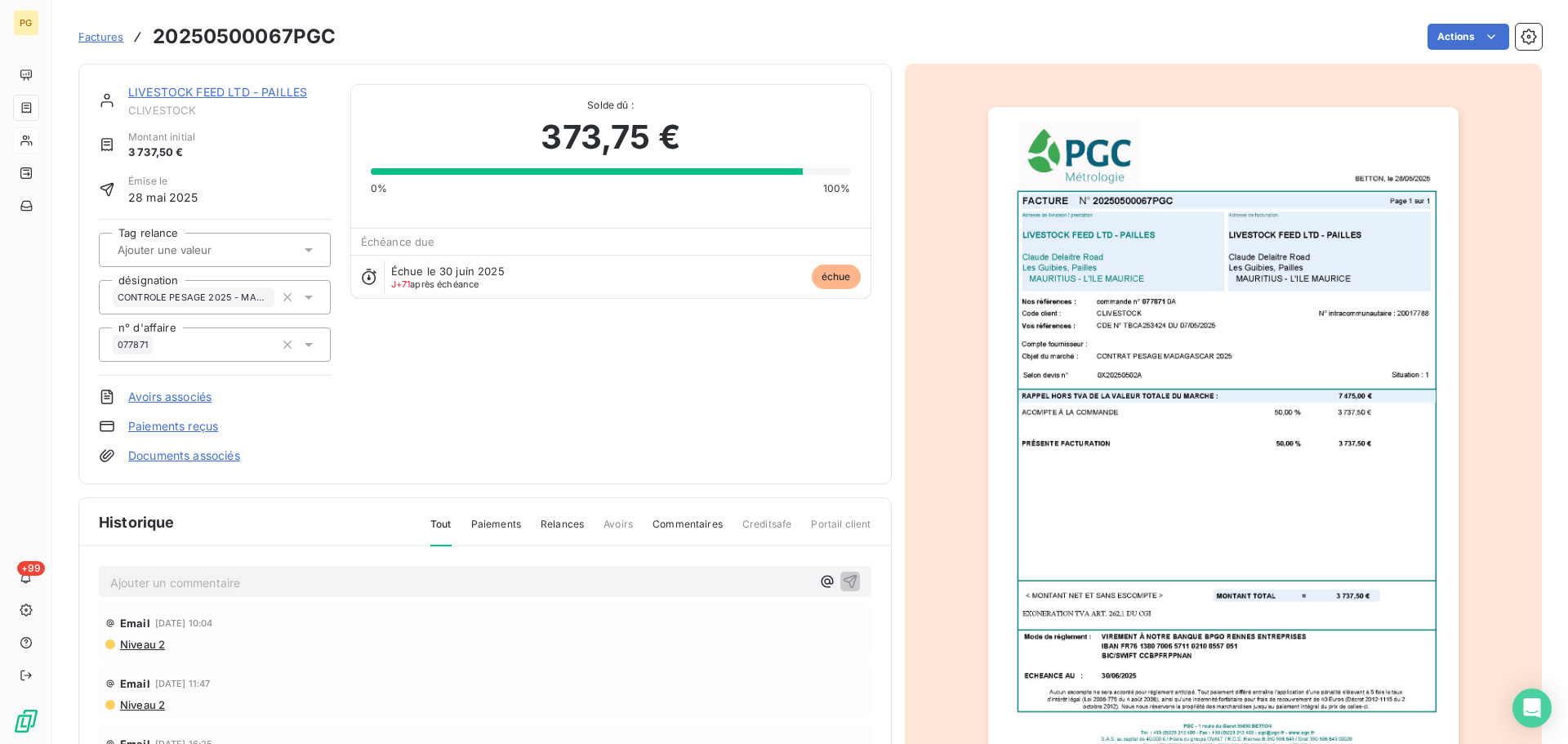
click at [204, 84] on div "LIVESTOCK FEED LTD - PAILLES CLIVESTOCK Montant initial 3 737,50 € Émise le 28 …" at bounding box center [485, 273] width 814 height 420
click at [203, 99] on div "LIVESTOCK FEED LTD - PAILLES" at bounding box center [229, 92] width 203 height 17
click at [200, 96] on link "LIVESTOCK FEED LTD - PAILLES" at bounding box center [218, 92] width 179 height 14
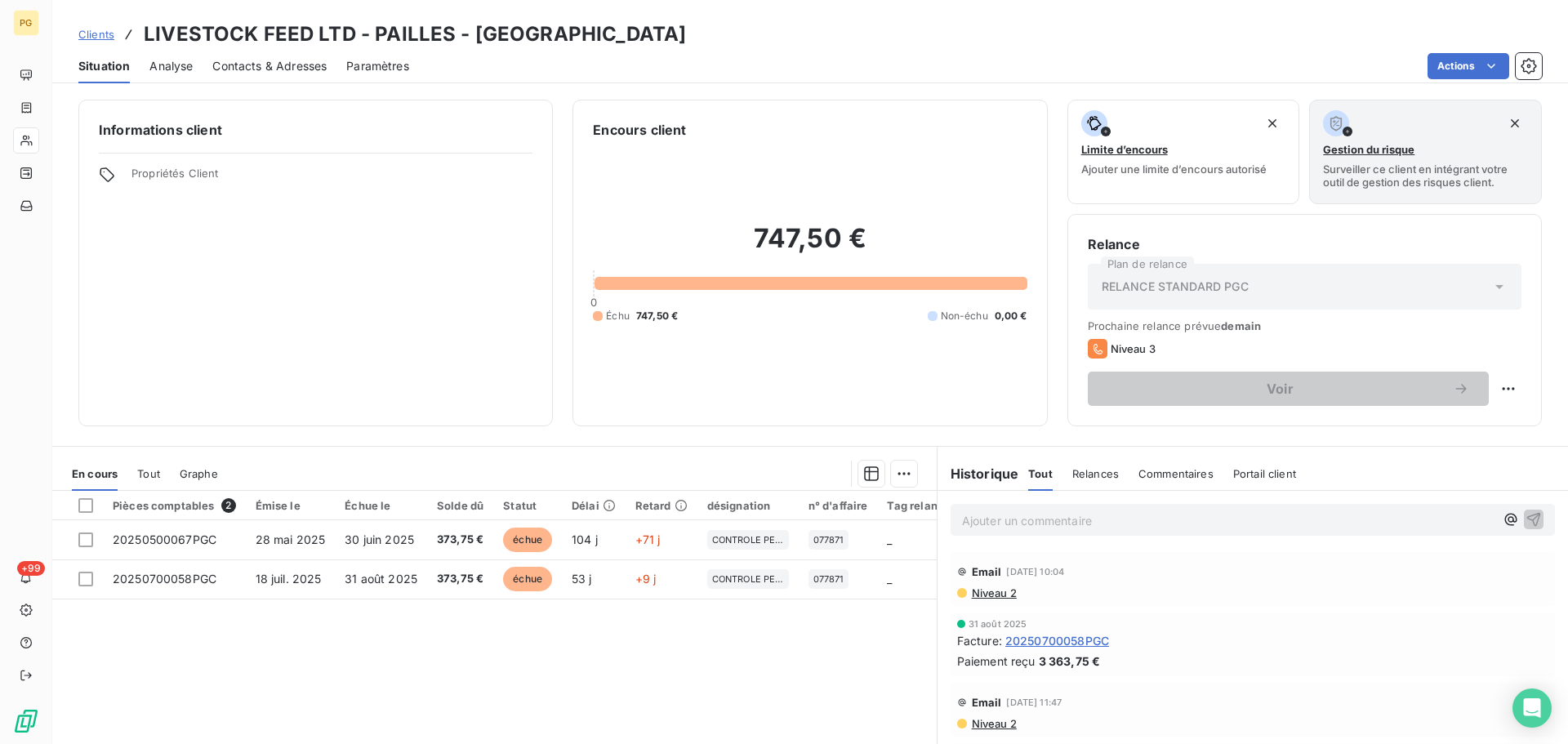
click at [171, 66] on span "Analyse" at bounding box center [171, 66] width 44 height 17
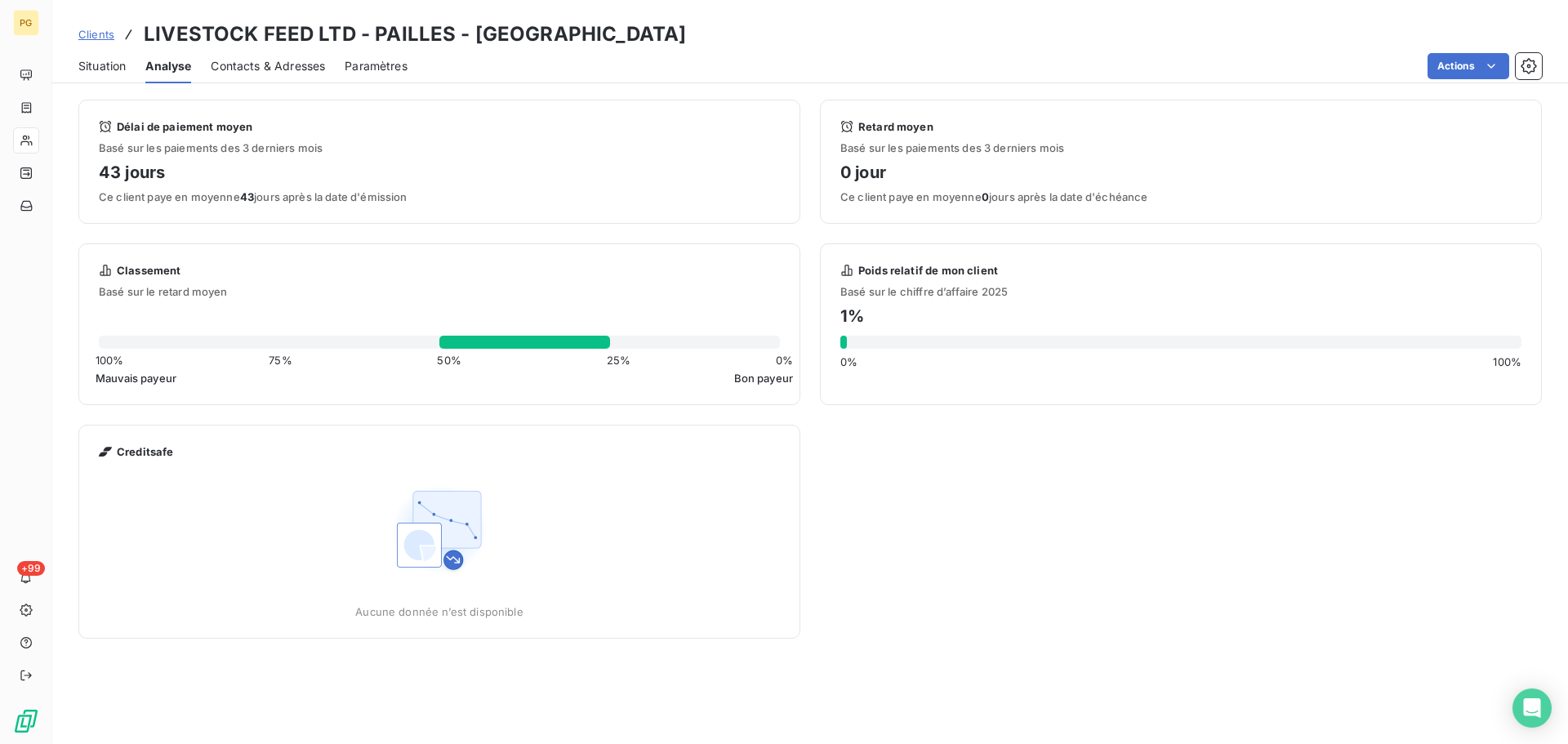
click at [372, 67] on span "Paramètres" at bounding box center [376, 66] width 63 height 17
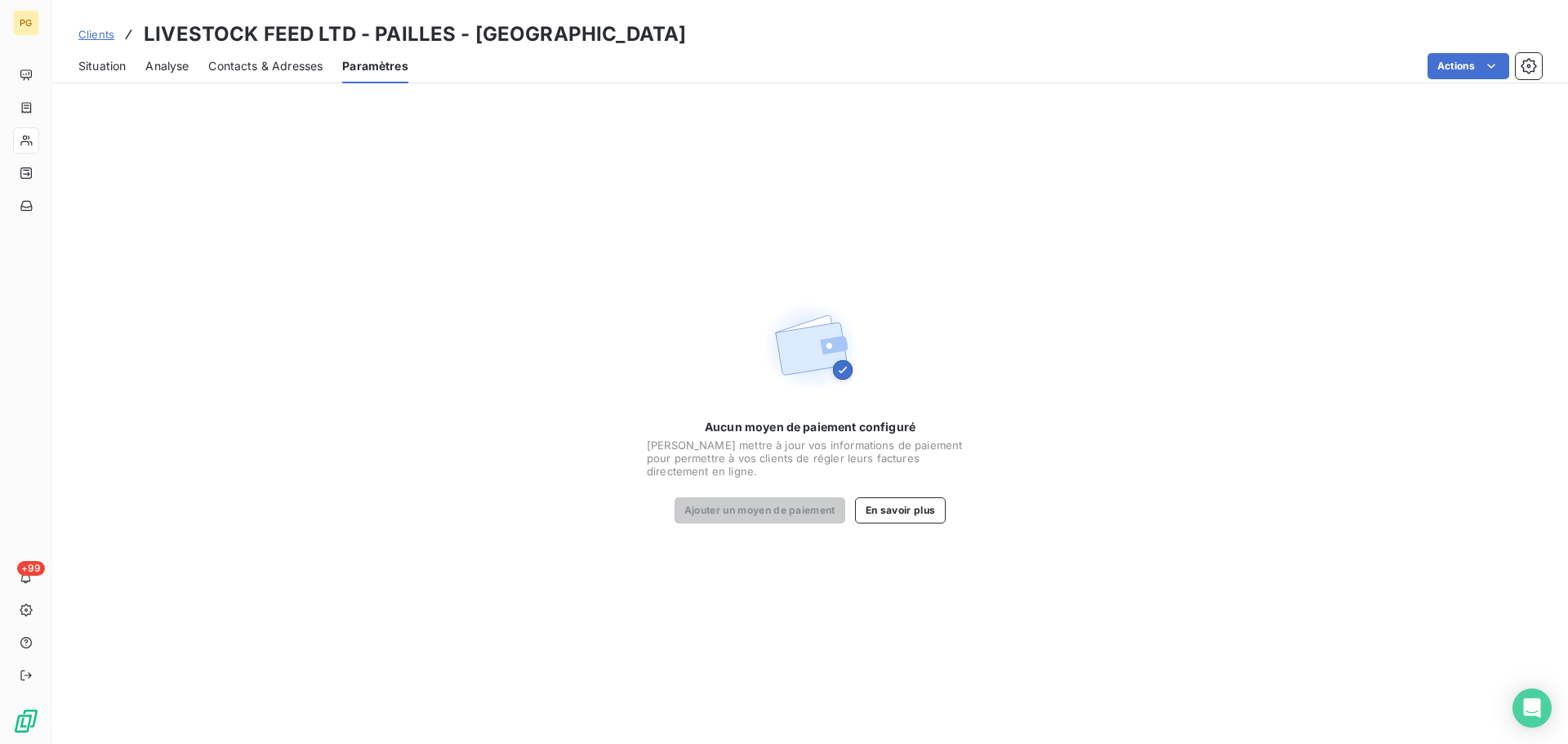
click at [97, 37] on span "Clients" at bounding box center [96, 34] width 36 height 13
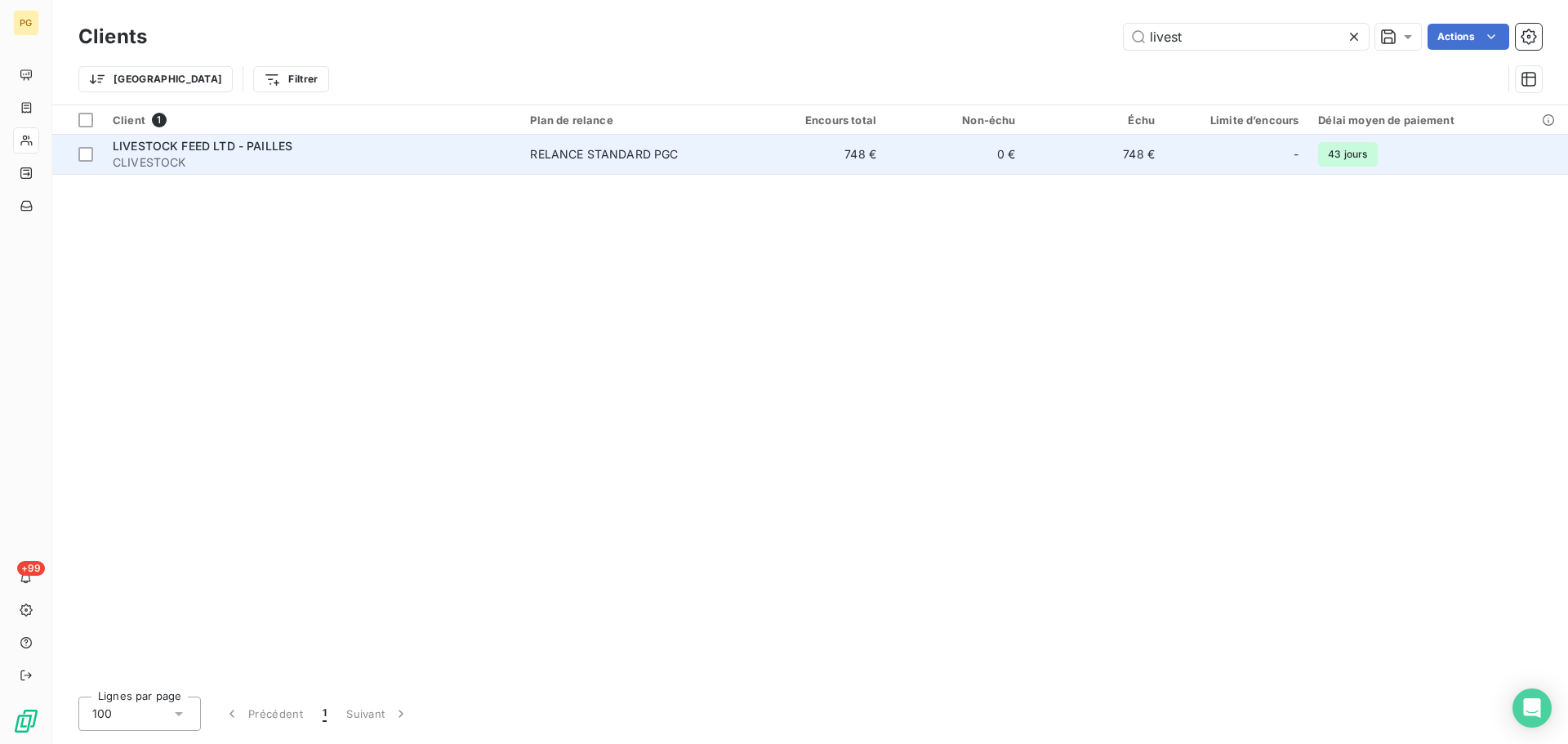
click at [133, 154] on span "CLIVESTOCK" at bounding box center [312, 162] width 398 height 17
